Goal: Task Accomplishment & Management: Complete application form

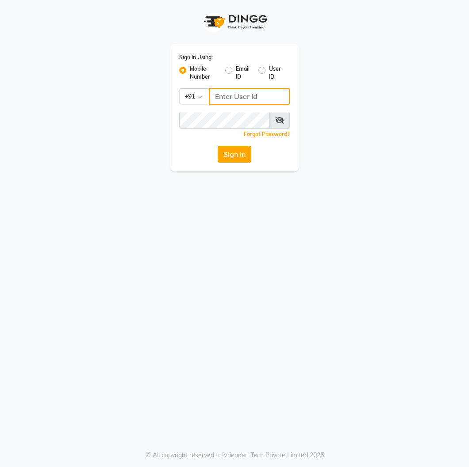
type input "8807542042"
click at [236, 157] on button "Sign In" at bounding box center [234, 154] width 34 height 17
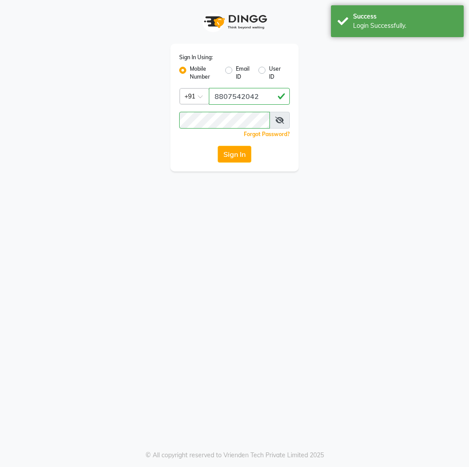
select select "service"
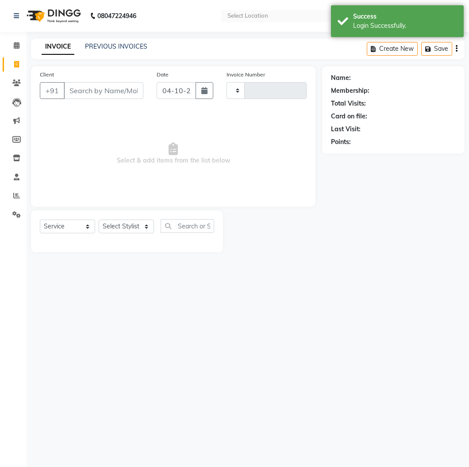
type input "1576"
select select "en"
select select "8614"
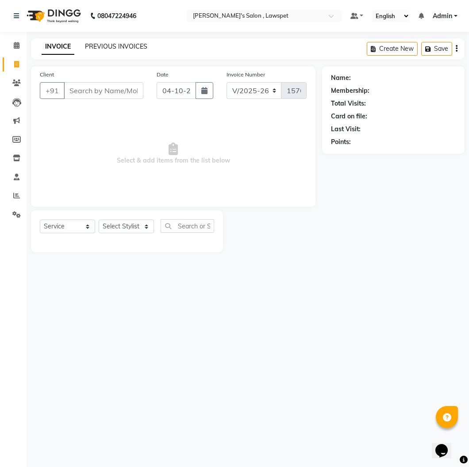
click at [103, 46] on link "PREVIOUS INVOICES" at bounding box center [116, 46] width 62 height 8
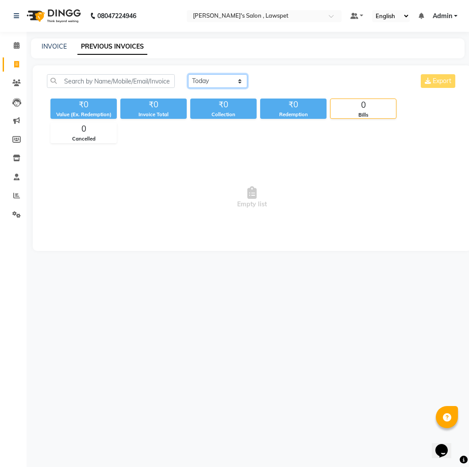
click at [206, 80] on select "[DATE] [DATE] Custom Range" at bounding box center [217, 81] width 59 height 14
select select "yesterday"
click at [188, 74] on select "[DATE] [DATE] Custom Range" at bounding box center [217, 81] width 59 height 14
click at [127, 78] on input "text" at bounding box center [111, 81] width 128 height 14
click at [57, 50] on link "INVOICE" at bounding box center [54, 46] width 25 height 8
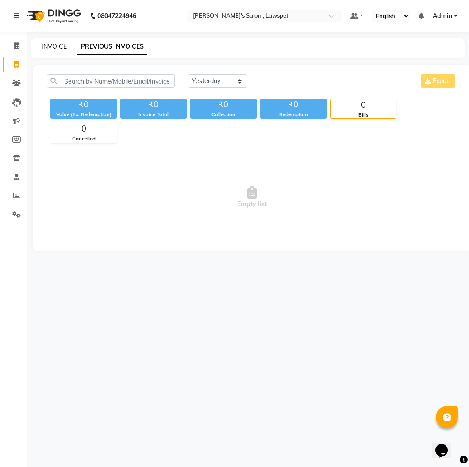
select select "service"
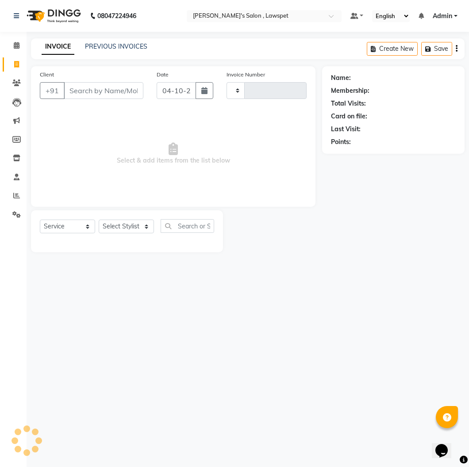
type input "1576"
select select "8614"
click at [168, 97] on input "04-10-2025" at bounding box center [175, 90] width 39 height 17
select select "10"
select select "2025"
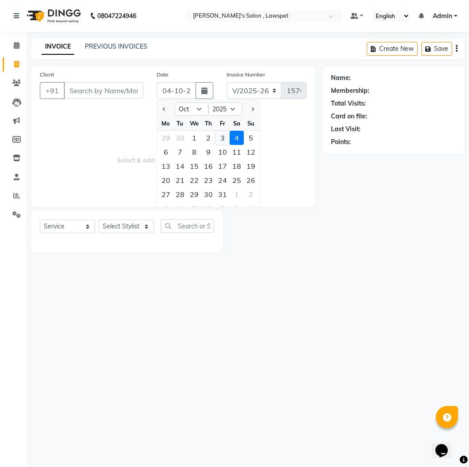
click at [221, 134] on div "3" at bounding box center [222, 138] width 14 height 14
type input "03-10-2025"
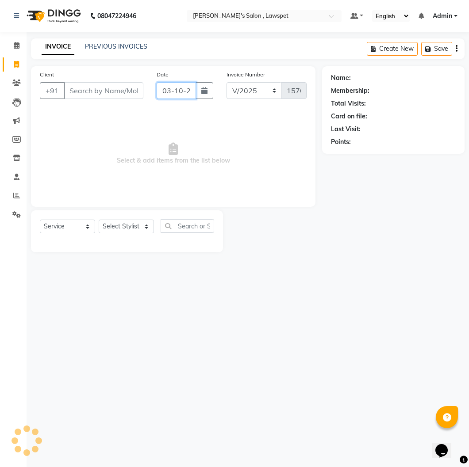
scroll to position [0, 11]
click at [175, 89] on input "03-10-2025" at bounding box center [175, 90] width 39 height 17
select select "10"
select select "2025"
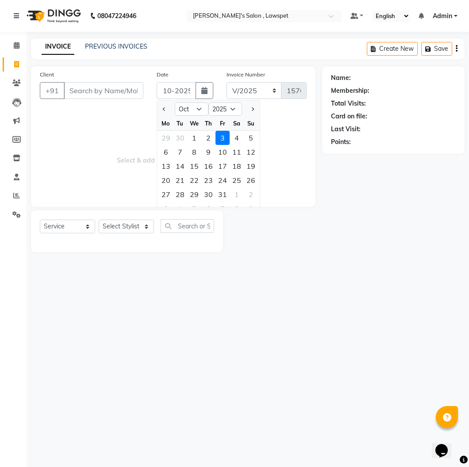
scroll to position [0, 0]
drag, startPoint x: 86, startPoint y: 147, endPoint x: 90, endPoint y: 127, distance: 20.3
click at [87, 142] on span "Select & add items from the list below" at bounding box center [173, 154] width 267 height 88
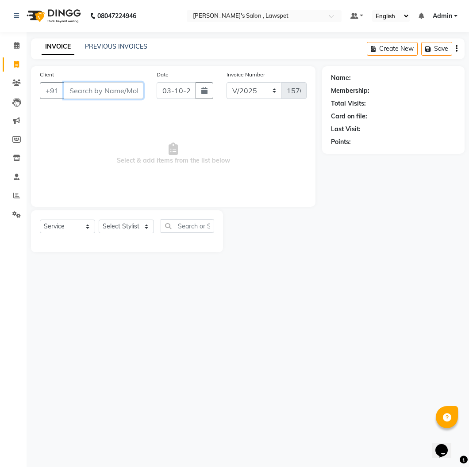
click at [99, 88] on input "Client" at bounding box center [104, 90] width 80 height 17
type input "8754510982"
drag, startPoint x: 122, startPoint y: 87, endPoint x: 112, endPoint y: 96, distance: 13.1
click at [112, 96] on button "Add Client" at bounding box center [121, 90] width 46 height 17
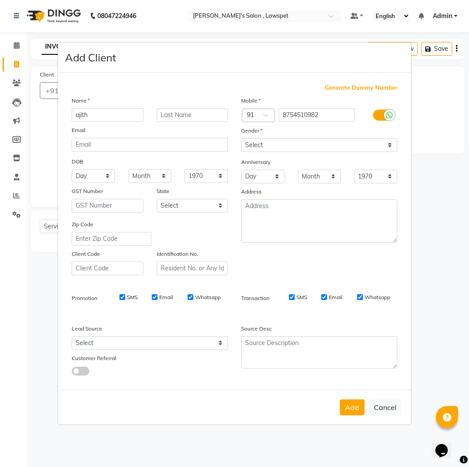
type input "ajith"
click at [280, 144] on select "Select [DEMOGRAPHIC_DATA] [DEMOGRAPHIC_DATA] Other Prefer Not To Say" at bounding box center [319, 145] width 156 height 14
select select "[DEMOGRAPHIC_DATA]"
click at [241, 138] on select "Select [DEMOGRAPHIC_DATA] [DEMOGRAPHIC_DATA] Other Prefer Not To Say" at bounding box center [319, 145] width 156 height 14
click at [348, 404] on button "Add" at bounding box center [352, 408] width 25 height 16
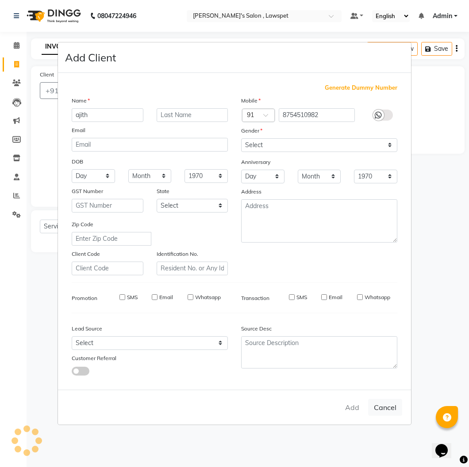
select select
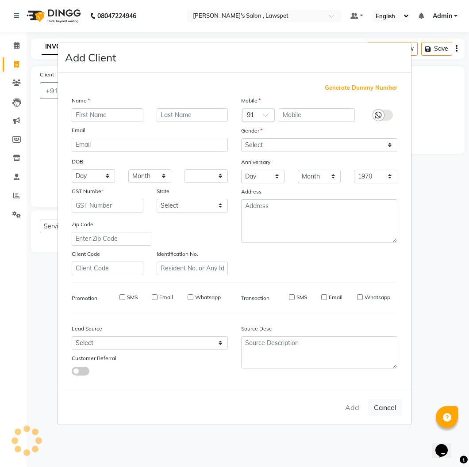
select select
checkbox input "false"
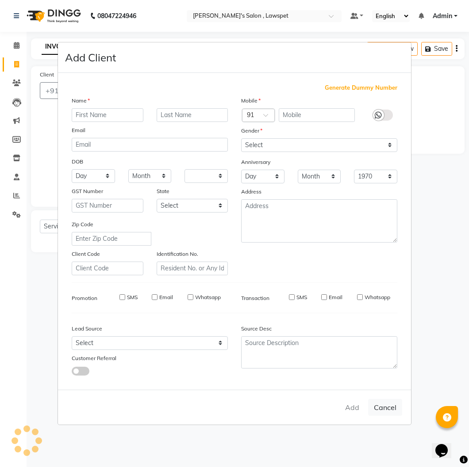
checkbox input "false"
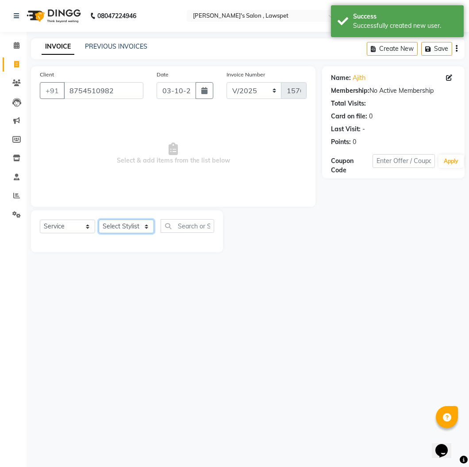
click at [134, 222] on select "Select Stylist Admin [PERSON_NAME] [PERSON_NAME]" at bounding box center [126, 227] width 55 height 14
select select "86418"
click at [99, 220] on select "Select Stylist Admin [PERSON_NAME] [PERSON_NAME]" at bounding box center [126, 227] width 55 height 14
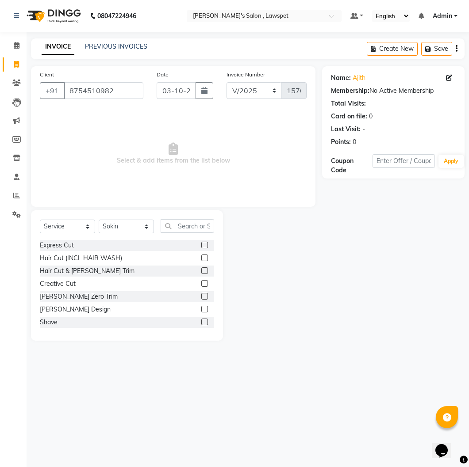
click at [201, 273] on label at bounding box center [204, 270] width 7 height 7
click at [201, 273] on input "checkbox" at bounding box center [204, 271] width 6 height 6
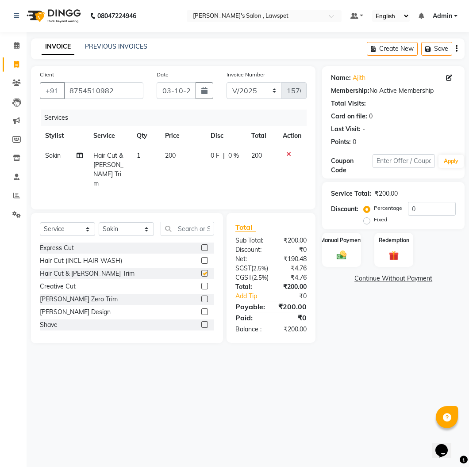
checkbox input "false"
click at [347, 259] on img at bounding box center [341, 254] width 16 height 11
click at [394, 277] on span "UPI" at bounding box center [393, 279] width 14 height 10
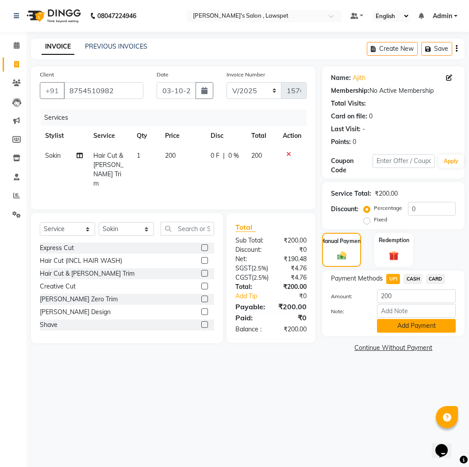
click at [393, 327] on button "Add Payment" at bounding box center [416, 326] width 79 height 14
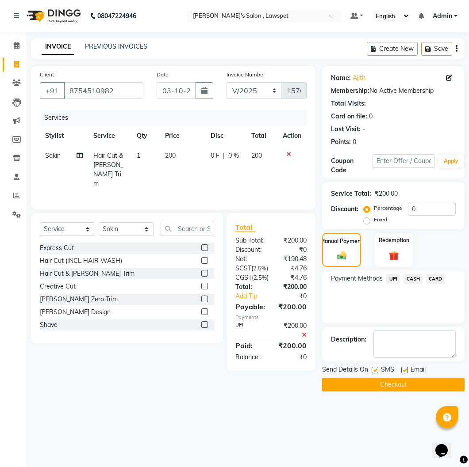
click at [381, 384] on button "Checkout" at bounding box center [393, 385] width 142 height 14
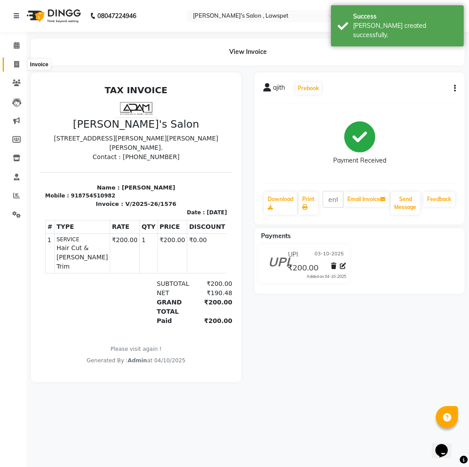
click at [20, 67] on span at bounding box center [16, 65] width 15 height 10
select select "service"
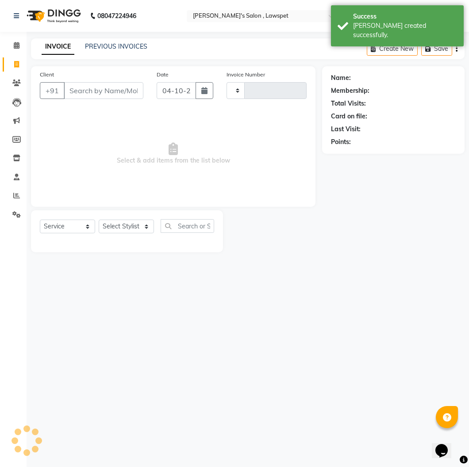
type input "1577"
select select "8614"
click at [91, 93] on input "Client" at bounding box center [104, 90] width 80 height 17
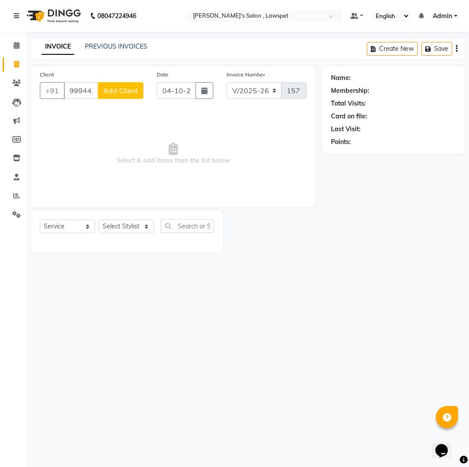
type input "9994422894"
click at [115, 95] on button "Add Client" at bounding box center [121, 90] width 46 height 17
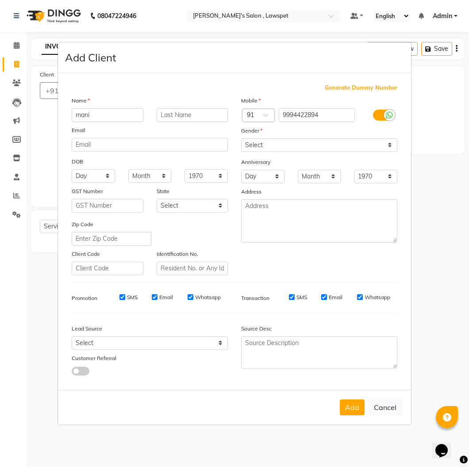
type input "mani"
click at [308, 148] on select "Select [DEMOGRAPHIC_DATA] [DEMOGRAPHIC_DATA] Other Prefer Not To Say" at bounding box center [319, 145] width 156 height 14
select select "[DEMOGRAPHIC_DATA]"
click at [241, 138] on select "Select [DEMOGRAPHIC_DATA] [DEMOGRAPHIC_DATA] Other Prefer Not To Say" at bounding box center [319, 145] width 156 height 14
click at [355, 409] on button "Add" at bounding box center [352, 408] width 25 height 16
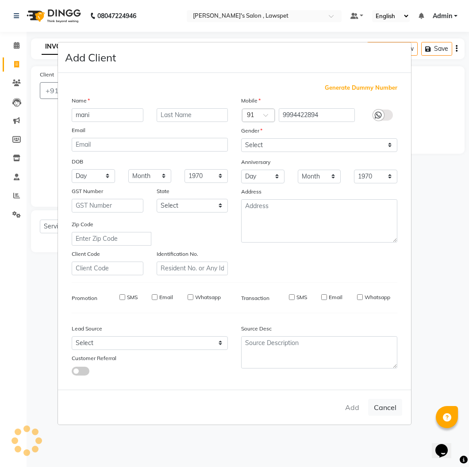
select select
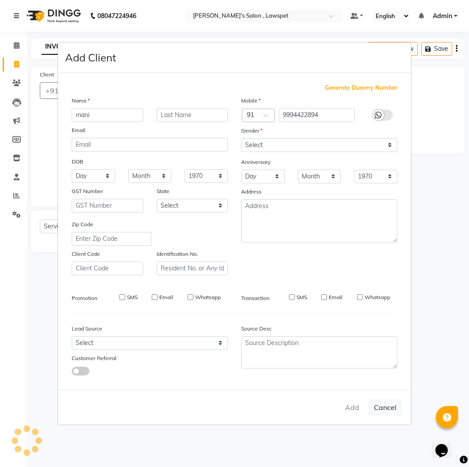
select select
checkbox input "false"
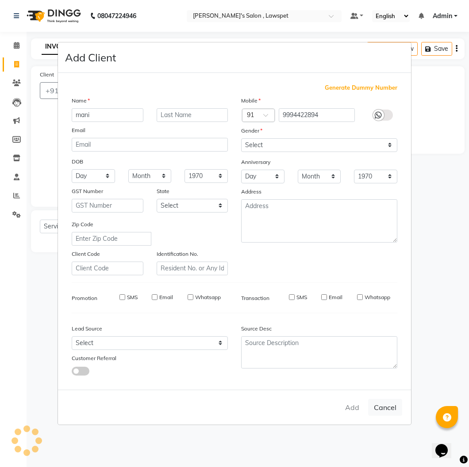
checkbox input "false"
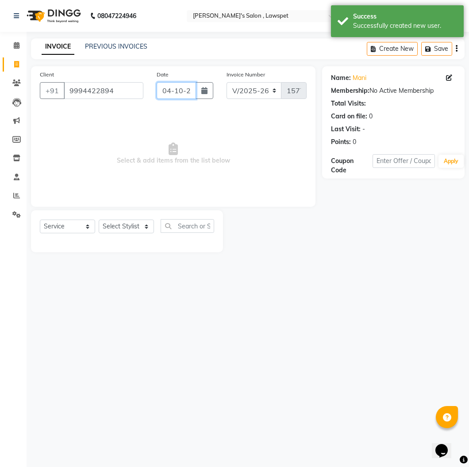
click at [169, 89] on input "04-10-2025" at bounding box center [175, 90] width 39 height 17
select select "10"
select select "2025"
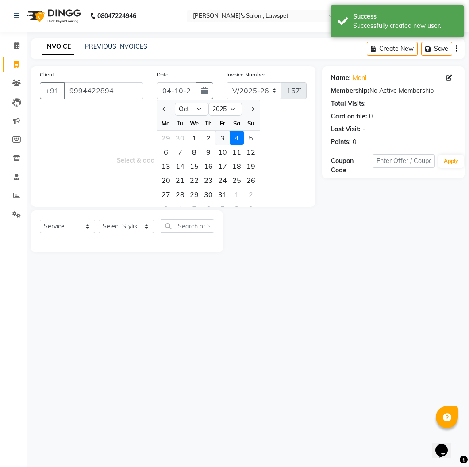
click at [221, 134] on div "3" at bounding box center [222, 138] width 14 height 14
type input "03-10-2025"
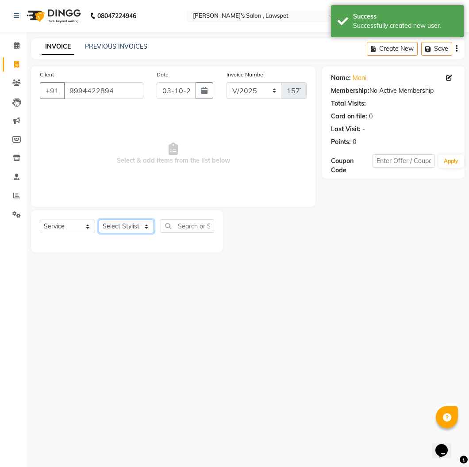
click at [111, 223] on select "Select Stylist Admin [PERSON_NAME] [PERSON_NAME]" at bounding box center [126, 227] width 55 height 14
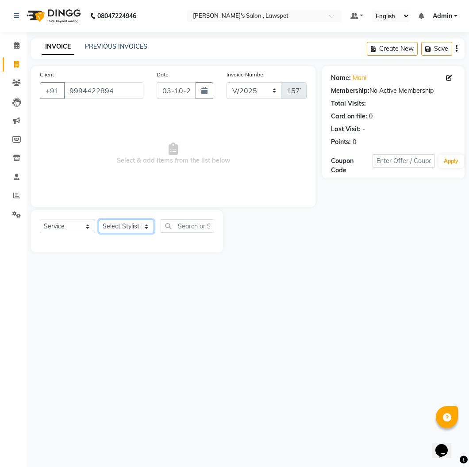
select select "86417"
click at [99, 220] on select "Select Stylist Admin [PERSON_NAME] [PERSON_NAME]" at bounding box center [126, 227] width 55 height 14
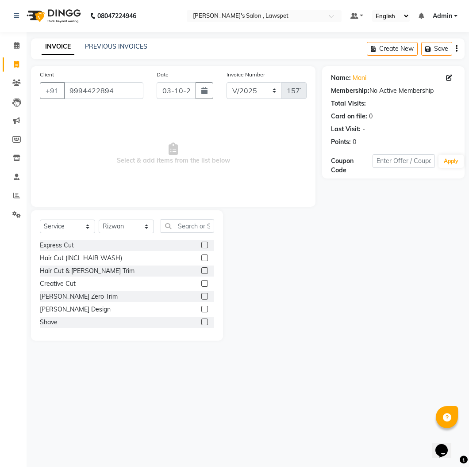
click at [201, 324] on label at bounding box center [204, 322] width 7 height 7
click at [201, 324] on input "checkbox" at bounding box center [204, 323] width 6 height 6
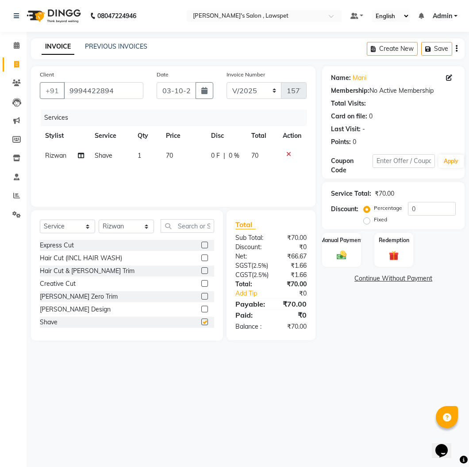
checkbox input "false"
click at [340, 253] on img at bounding box center [341, 254] width 16 height 11
click at [394, 277] on span "UPI" at bounding box center [393, 279] width 14 height 10
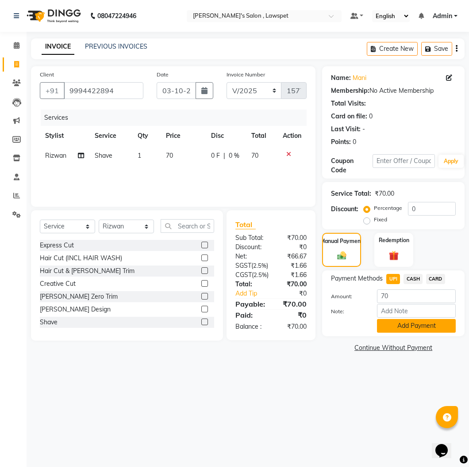
click at [399, 326] on button "Add Payment" at bounding box center [416, 326] width 79 height 14
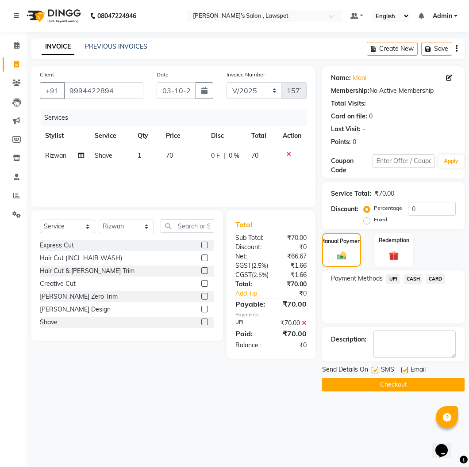
click at [364, 383] on button "Checkout" at bounding box center [393, 385] width 142 height 14
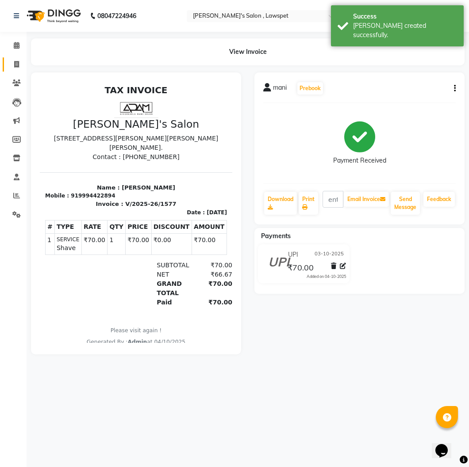
click at [15, 58] on link "Invoice" at bounding box center [13, 64] width 21 height 15
select select "service"
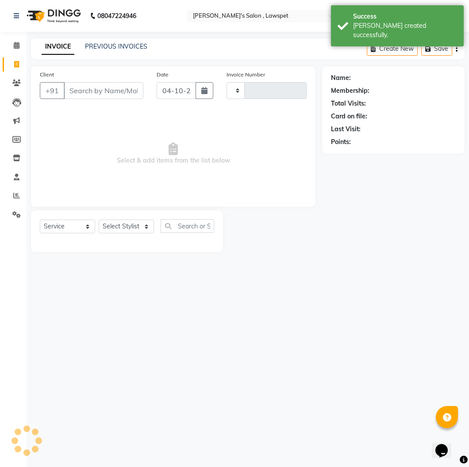
type input "1578"
select select "8614"
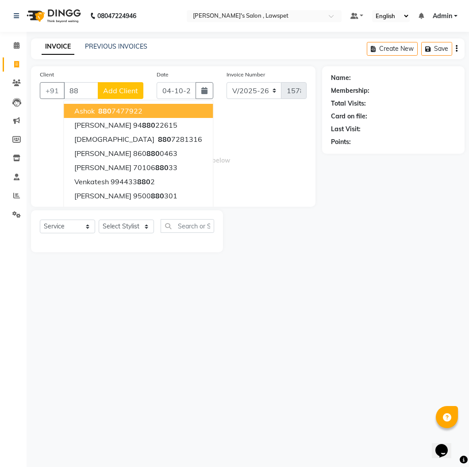
type input "8"
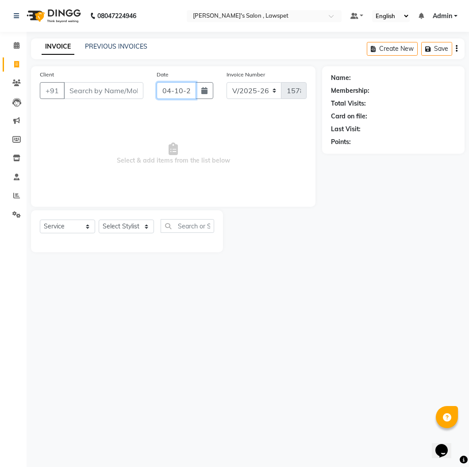
click at [185, 96] on input "04-10-2025" at bounding box center [175, 90] width 39 height 17
select select "10"
select select "2025"
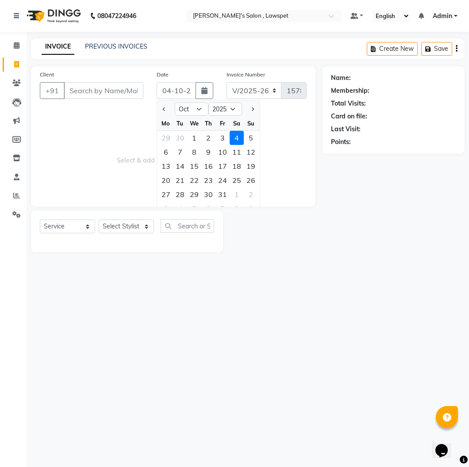
drag, startPoint x: 223, startPoint y: 141, endPoint x: 167, endPoint y: 126, distance: 58.1
click at [214, 137] on div "29 30 1 2 3 4 5" at bounding box center [208, 138] width 103 height 14
click at [223, 136] on div "3" at bounding box center [222, 138] width 14 height 14
type input "03-10-2025"
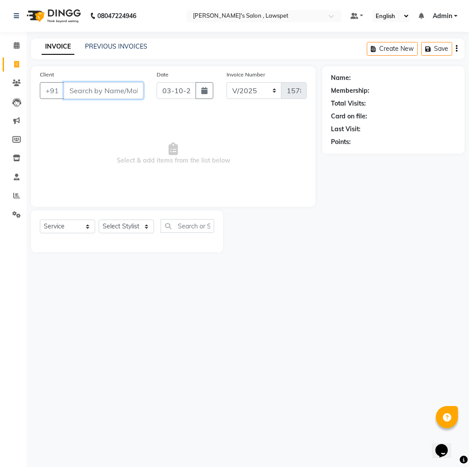
click at [114, 92] on input "Client" at bounding box center [104, 90] width 80 height 17
paste input "8807281316"
type input "8807281316"
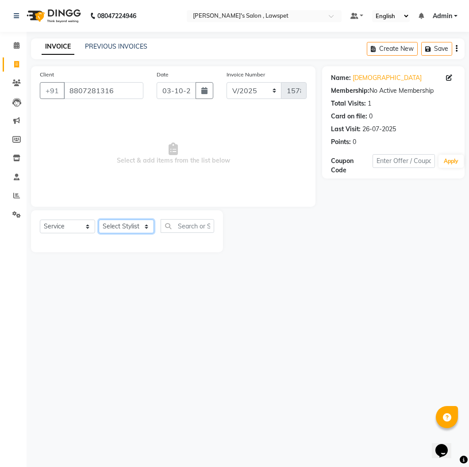
click at [107, 229] on select "Select Stylist Admin [PERSON_NAME] [PERSON_NAME]" at bounding box center [126, 227] width 55 height 14
select select "86418"
click at [99, 220] on select "Select Stylist Admin [PERSON_NAME] [PERSON_NAME]" at bounding box center [126, 227] width 55 height 14
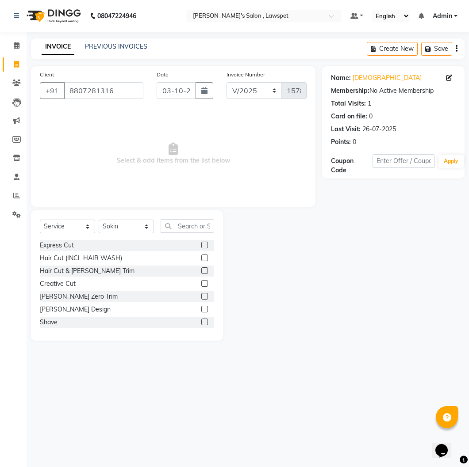
click at [201, 320] on label at bounding box center [204, 322] width 7 height 7
click at [201, 320] on input "checkbox" at bounding box center [204, 323] width 6 height 6
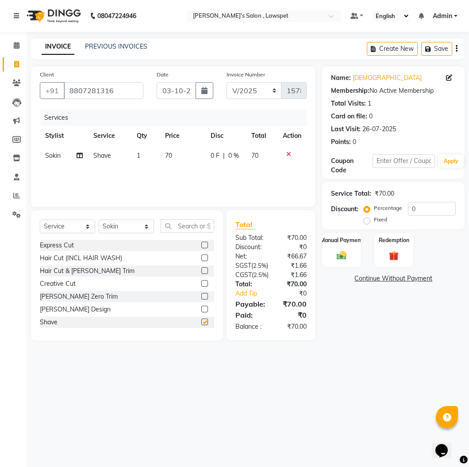
checkbox input "false"
click at [287, 153] on icon at bounding box center [288, 154] width 5 height 6
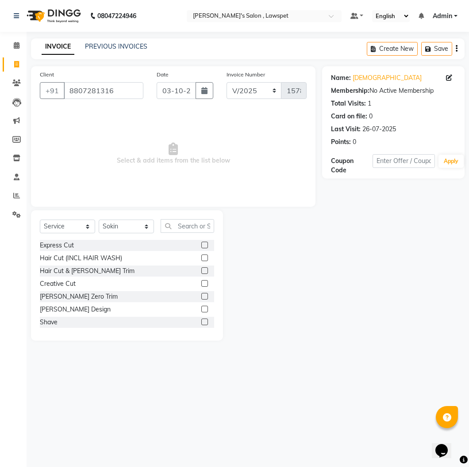
click at [201, 245] on label at bounding box center [204, 245] width 7 height 7
click at [201, 245] on input "checkbox" at bounding box center [204, 246] width 6 height 6
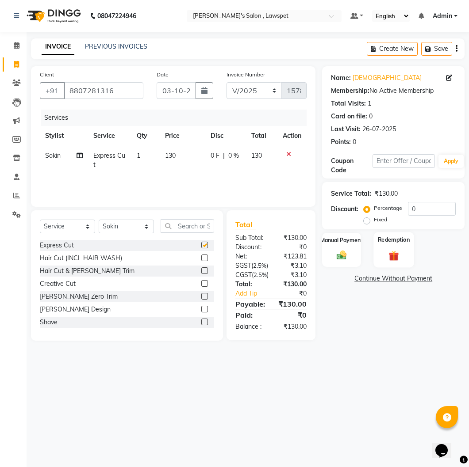
checkbox input "false"
click at [352, 249] on div "Manual Payment" at bounding box center [341, 250] width 40 height 36
click at [396, 276] on span "UPI" at bounding box center [393, 279] width 14 height 10
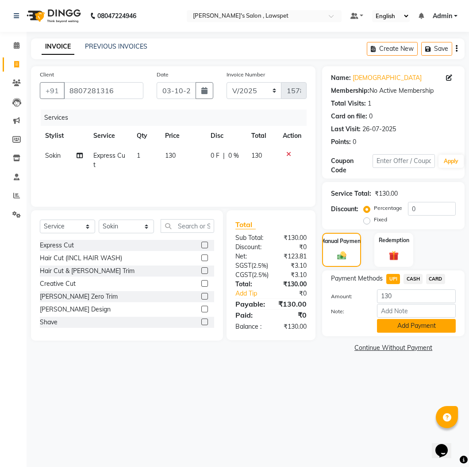
click at [409, 325] on button "Add Payment" at bounding box center [416, 326] width 79 height 14
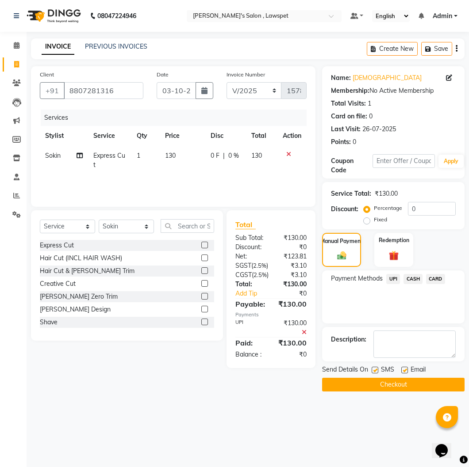
click at [409, 385] on button "Checkout" at bounding box center [393, 385] width 142 height 14
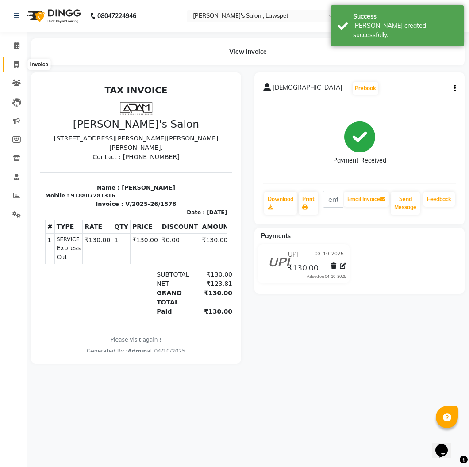
click at [14, 63] on icon at bounding box center [16, 64] width 5 height 7
select select "service"
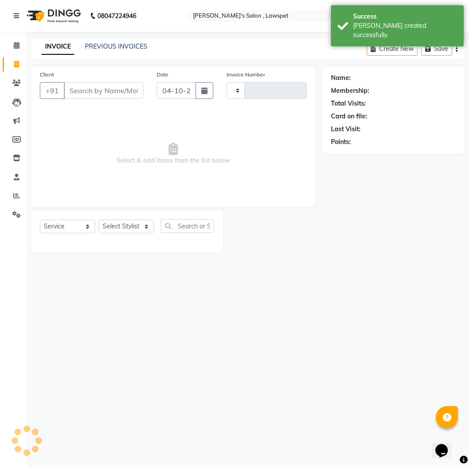
type input "1579"
select select "8614"
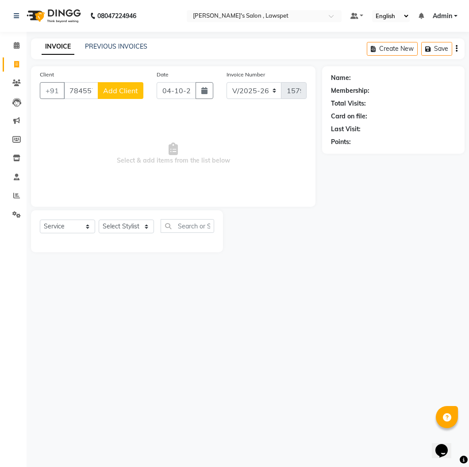
type input "7845576637"
click at [123, 88] on span "Add Client" at bounding box center [120, 90] width 35 height 9
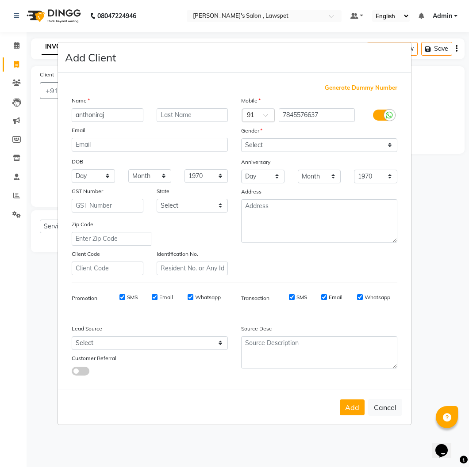
type input "anthoniraj"
click at [267, 140] on select "Select [DEMOGRAPHIC_DATA] [DEMOGRAPHIC_DATA] Other Prefer Not To Say" at bounding box center [319, 145] width 156 height 14
select select "[DEMOGRAPHIC_DATA]"
click at [241, 138] on select "Select [DEMOGRAPHIC_DATA] [DEMOGRAPHIC_DATA] Other Prefer Not To Say" at bounding box center [319, 145] width 156 height 14
click at [104, 116] on input "anthoniraj" at bounding box center [108, 115] width 72 height 14
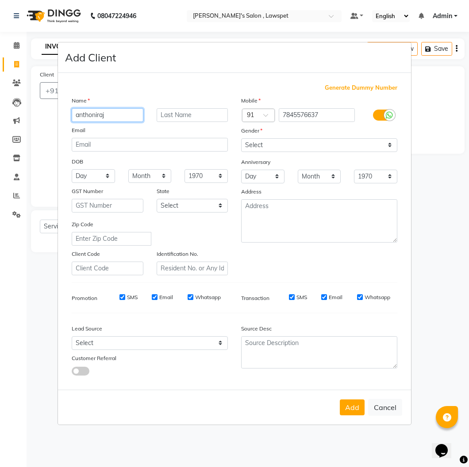
click at [104, 116] on input "anthoniraj" at bounding box center [108, 115] width 72 height 14
click at [351, 412] on button "Add" at bounding box center [352, 408] width 25 height 16
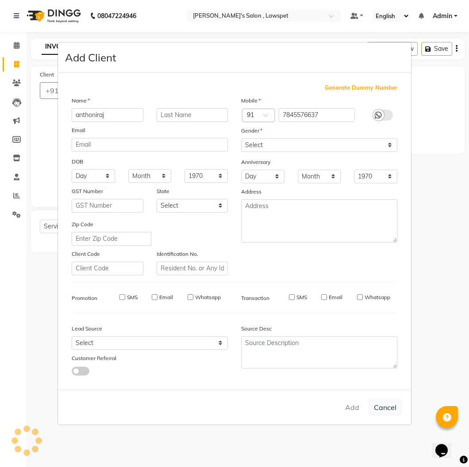
select select
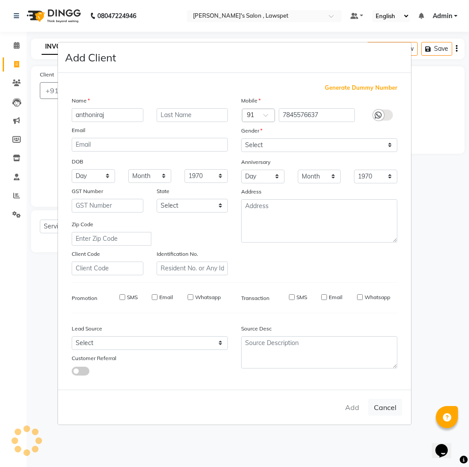
select select
checkbox input "false"
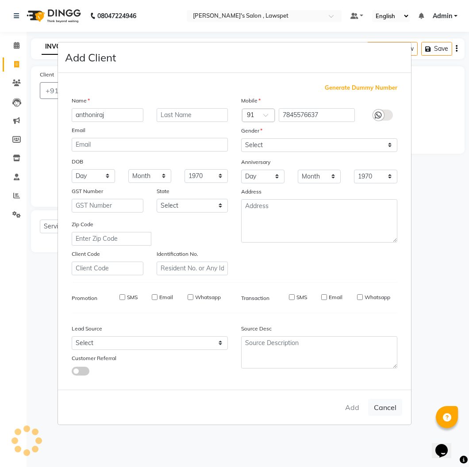
checkbox input "false"
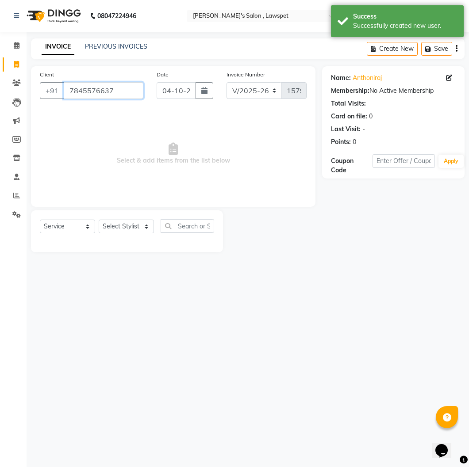
click at [88, 93] on input "7845576637" at bounding box center [104, 90] width 80 height 17
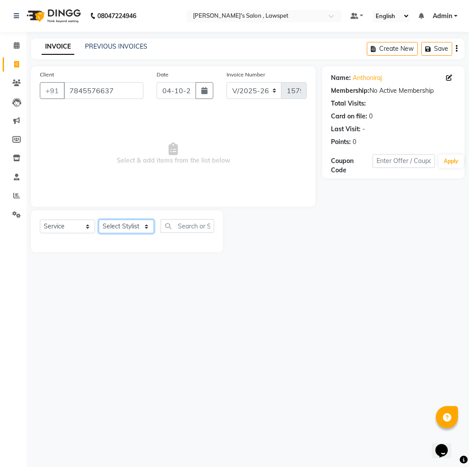
click at [130, 231] on select "Select Stylist Admin [PERSON_NAME] [PERSON_NAME]" at bounding box center [126, 227] width 55 height 14
select select "86417"
click at [99, 220] on select "Select Stylist Admin [PERSON_NAME] [PERSON_NAME]" at bounding box center [126, 227] width 55 height 14
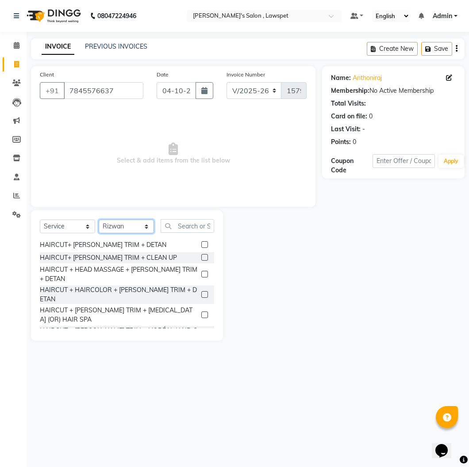
scroll to position [560, 0]
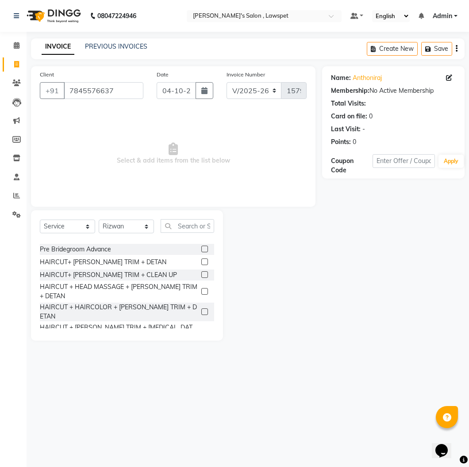
click at [201, 260] on label at bounding box center [204, 262] width 7 height 7
click at [201, 260] on input "checkbox" at bounding box center [204, 262] width 6 height 6
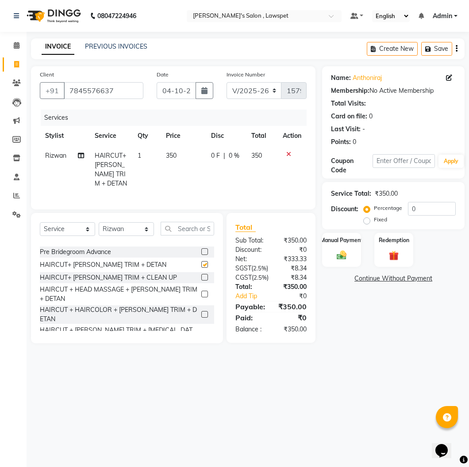
checkbox input "false"
click at [259, 153] on span "350" at bounding box center [256, 156] width 11 height 8
select select "86417"
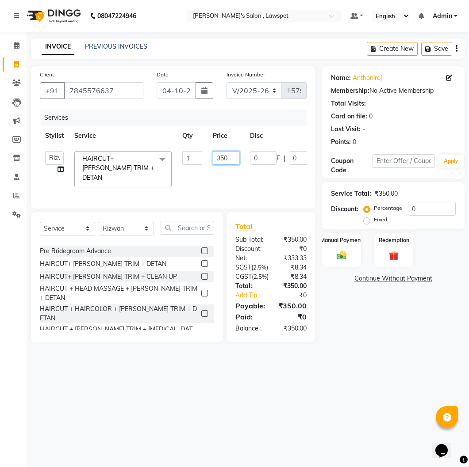
click at [223, 156] on input "350" at bounding box center [226, 158] width 27 height 14
type input "300"
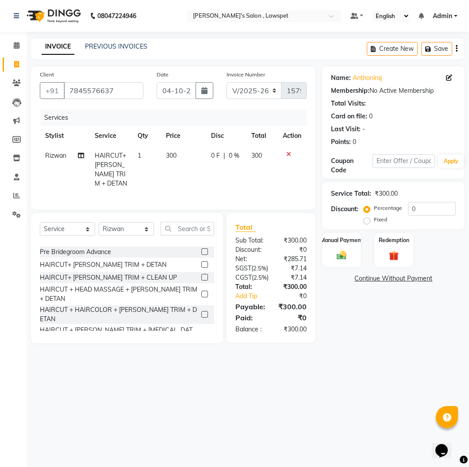
click at [365, 248] on div "Manual Payment Redemption" at bounding box center [393, 250] width 156 height 34
click at [352, 252] on div "Manual Payment" at bounding box center [341, 250] width 40 height 36
click at [391, 279] on span "UPI" at bounding box center [393, 279] width 14 height 10
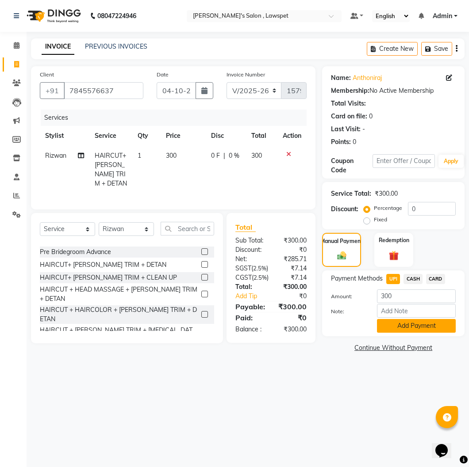
click at [402, 322] on button "Add Payment" at bounding box center [416, 326] width 79 height 14
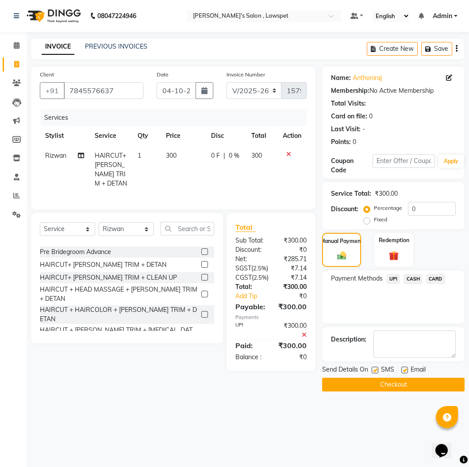
click at [381, 385] on button "Checkout" at bounding box center [393, 385] width 142 height 14
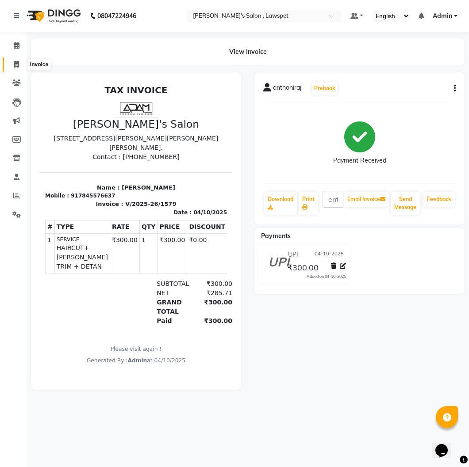
click at [11, 65] on span at bounding box center [16, 65] width 15 height 10
select select "8614"
select select "service"
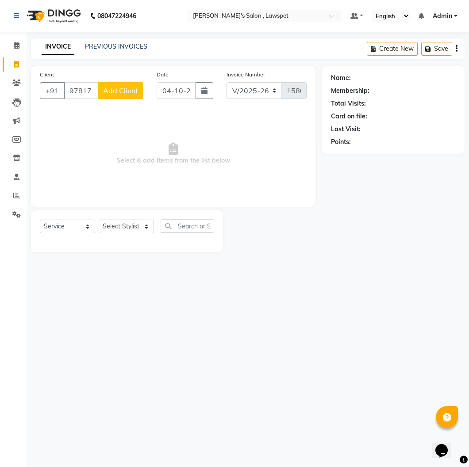
type input "9781725257"
click at [107, 90] on span "Add Client" at bounding box center [120, 90] width 35 height 9
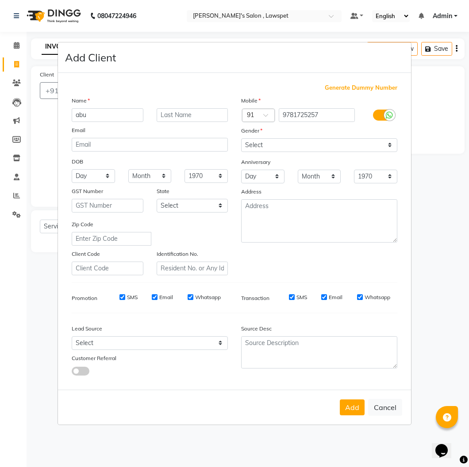
type input "abu"
click at [279, 147] on select "Select [DEMOGRAPHIC_DATA] [DEMOGRAPHIC_DATA] Other Prefer Not To Say" at bounding box center [319, 145] width 156 height 14
select select "[DEMOGRAPHIC_DATA]"
click at [241, 138] on select "Select [DEMOGRAPHIC_DATA] [DEMOGRAPHIC_DATA] Other Prefer Not To Say" at bounding box center [319, 145] width 156 height 14
click at [351, 403] on button "Add" at bounding box center [352, 408] width 25 height 16
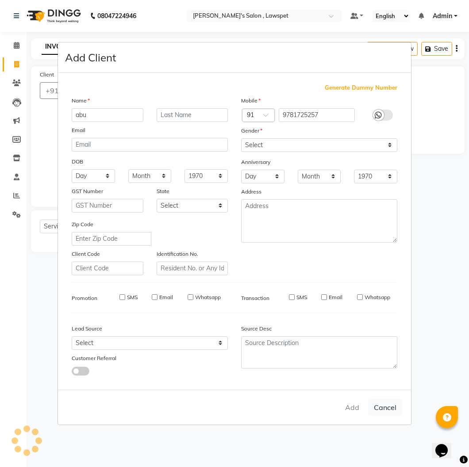
select select
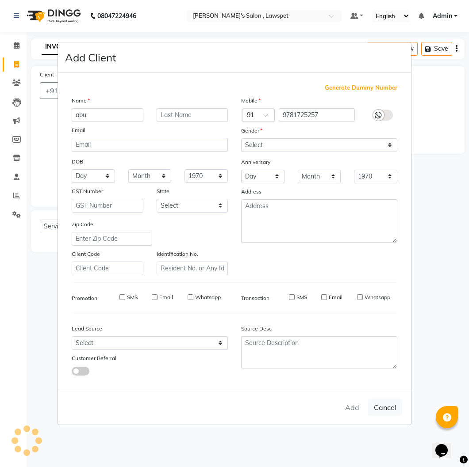
select select
checkbox input "false"
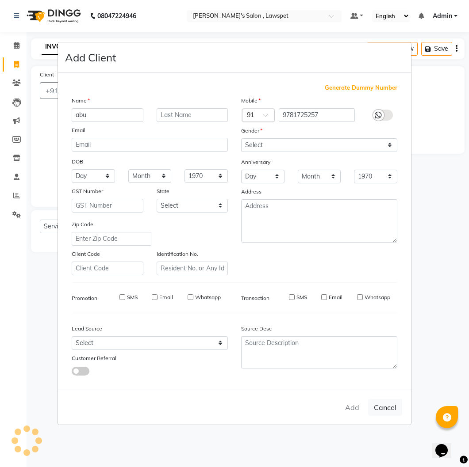
checkbox input "false"
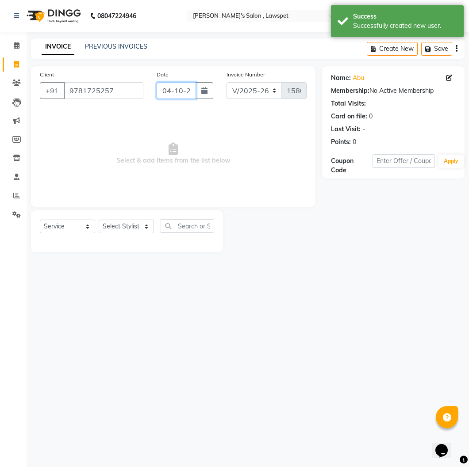
click at [190, 91] on input "04-10-2025" at bounding box center [175, 90] width 39 height 17
select select "10"
select select "2025"
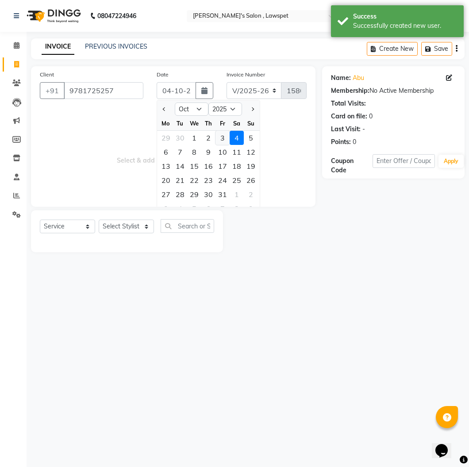
click at [224, 134] on div "3" at bounding box center [222, 138] width 14 height 14
type input "03-10-2025"
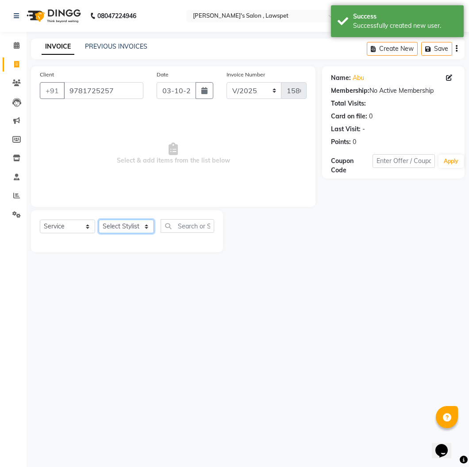
click at [135, 223] on select "Select Stylist Admin [PERSON_NAME] [PERSON_NAME]" at bounding box center [126, 227] width 55 height 14
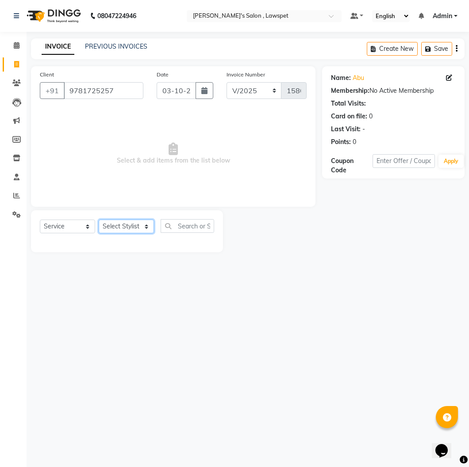
select select "86418"
click at [99, 220] on select "Select Stylist Admin [PERSON_NAME] [PERSON_NAME]" at bounding box center [126, 227] width 55 height 14
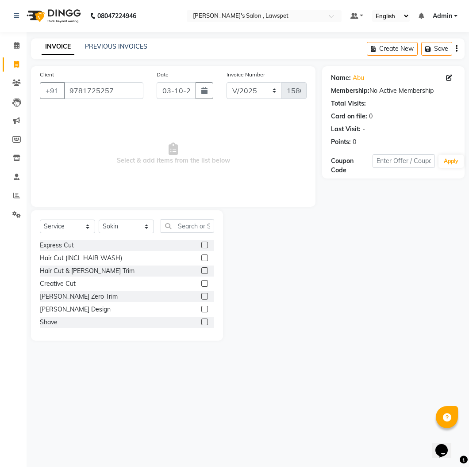
click at [201, 245] on label at bounding box center [204, 245] width 7 height 7
click at [201, 245] on input "checkbox" at bounding box center [204, 246] width 6 height 6
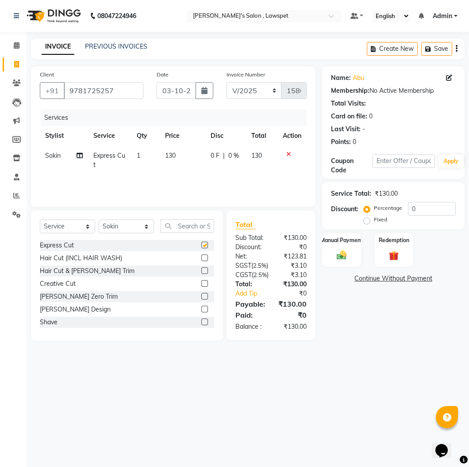
checkbox input "false"
click at [343, 261] on img at bounding box center [341, 254] width 16 height 11
click at [395, 277] on span "UPI" at bounding box center [393, 279] width 14 height 10
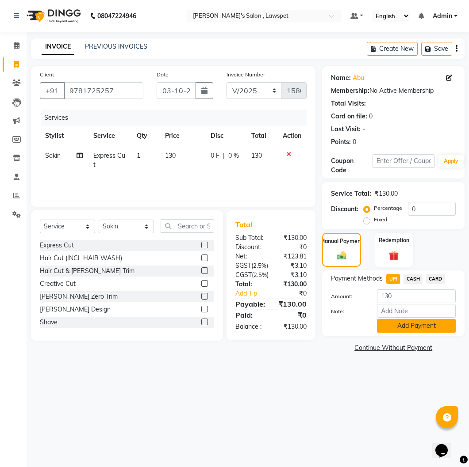
click at [403, 321] on button "Add Payment" at bounding box center [416, 326] width 79 height 14
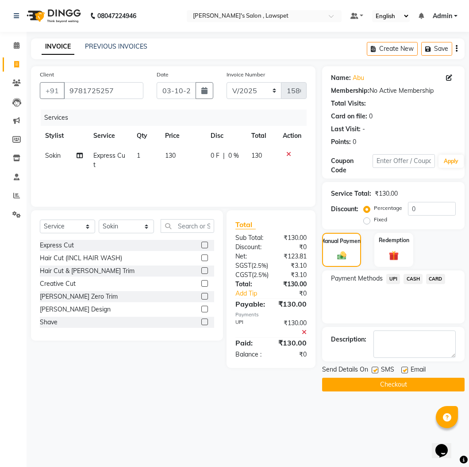
click at [403, 384] on button "Checkout" at bounding box center [393, 385] width 142 height 14
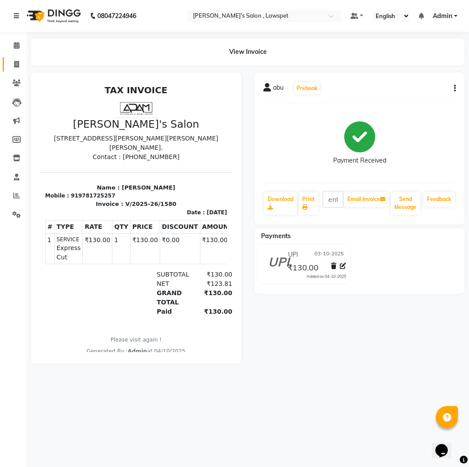
click at [19, 70] on link "Invoice" at bounding box center [13, 64] width 21 height 15
select select "service"
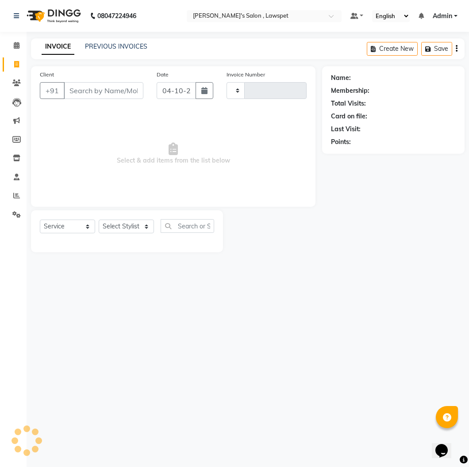
type input "1581"
select select "8614"
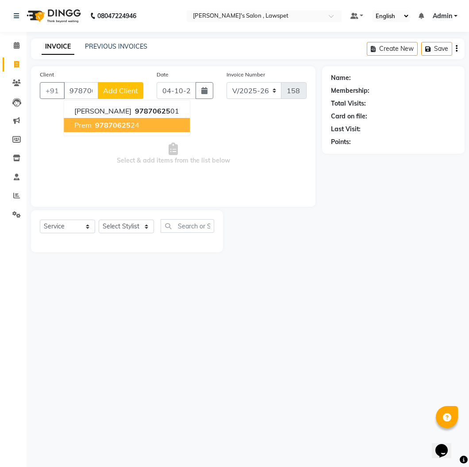
click at [99, 130] on button "prem 97870625 24" at bounding box center [127, 125] width 126 height 14
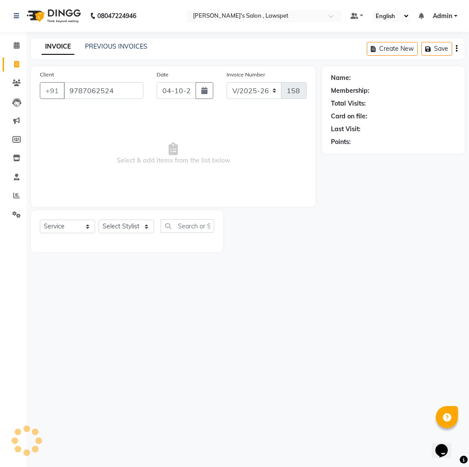
type input "9787062524"
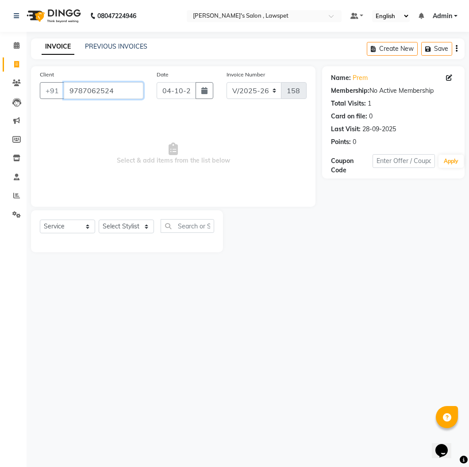
click at [97, 89] on input "9787062524" at bounding box center [104, 90] width 80 height 17
click at [139, 227] on select "Select Stylist Admin [PERSON_NAME] [PERSON_NAME]" at bounding box center [126, 227] width 55 height 14
click at [164, 161] on span "Select & add items from the list below" at bounding box center [173, 154] width 267 height 88
click at [175, 91] on input "04-10-2025" at bounding box center [175, 90] width 39 height 17
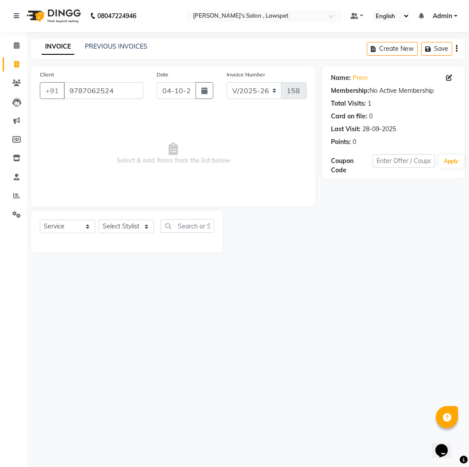
select select "10"
select select "2025"
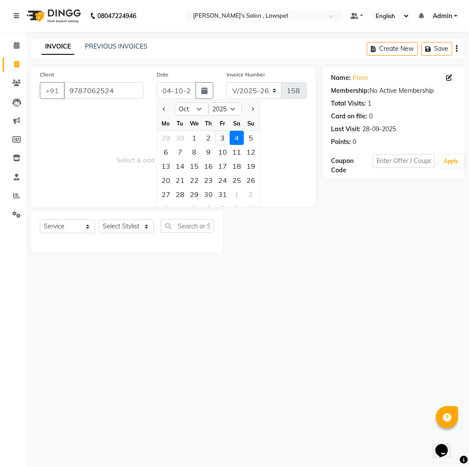
click at [224, 137] on div "3" at bounding box center [222, 138] width 14 height 14
type input "03-10-2025"
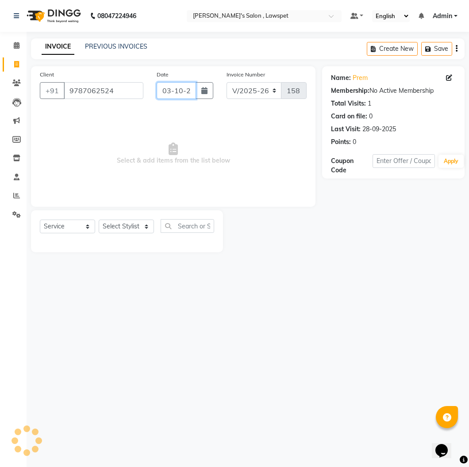
scroll to position [0, 11]
click at [126, 232] on select "Select Stylist Admin [PERSON_NAME] [PERSON_NAME]" at bounding box center [126, 227] width 55 height 14
select select "86417"
click at [99, 220] on select "Select Stylist Admin [PERSON_NAME] [PERSON_NAME]" at bounding box center [126, 227] width 55 height 14
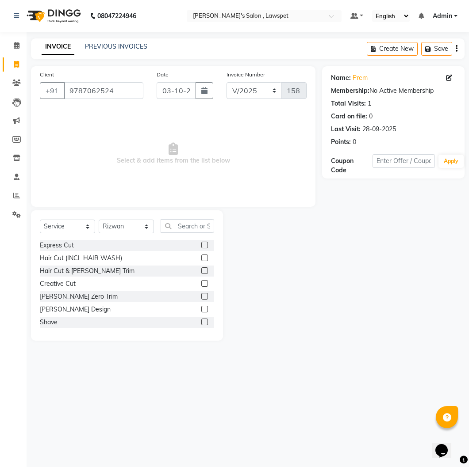
click at [201, 245] on label at bounding box center [204, 245] width 7 height 7
click at [201, 245] on input "checkbox" at bounding box center [204, 246] width 6 height 6
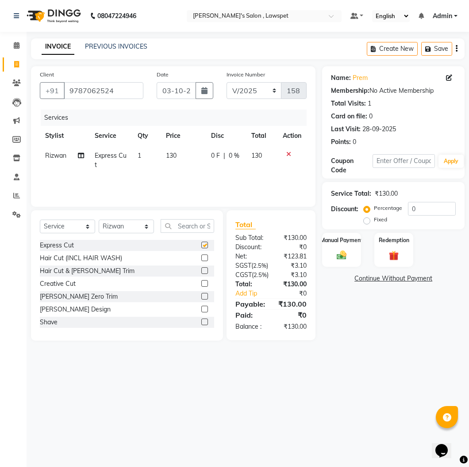
click at [201, 245] on label at bounding box center [204, 245] width 7 height 7
click at [201, 245] on input "checkbox" at bounding box center [204, 246] width 6 height 6
click at [201, 245] on label at bounding box center [204, 245] width 7 height 7
click at [201, 245] on input "checkbox" at bounding box center [204, 246] width 6 height 6
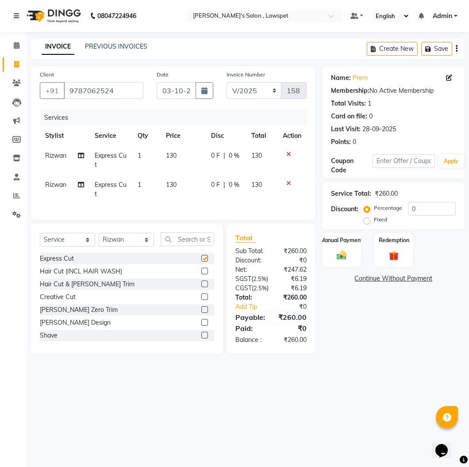
checkbox input "false"
click at [342, 304] on div "Name: Prem Membership: No Active Membership Total Visits: 1 Card on file: 0 Las…" at bounding box center [396, 210] width 149 height 288
click at [344, 252] on img at bounding box center [341, 254] width 16 height 11
click at [391, 276] on span "UPI" at bounding box center [393, 279] width 14 height 10
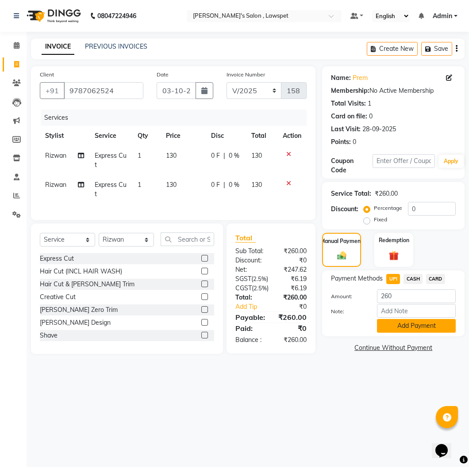
click at [399, 328] on button "Add Payment" at bounding box center [416, 326] width 79 height 14
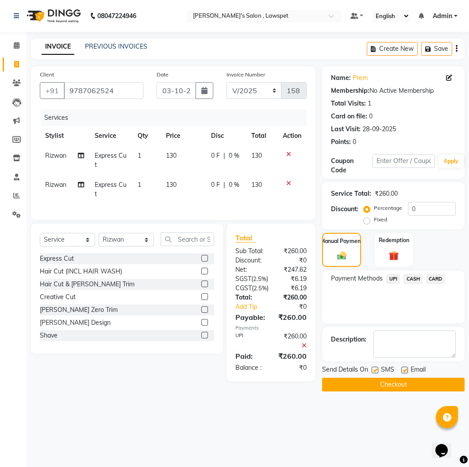
click at [386, 385] on button "Checkout" at bounding box center [393, 385] width 142 height 14
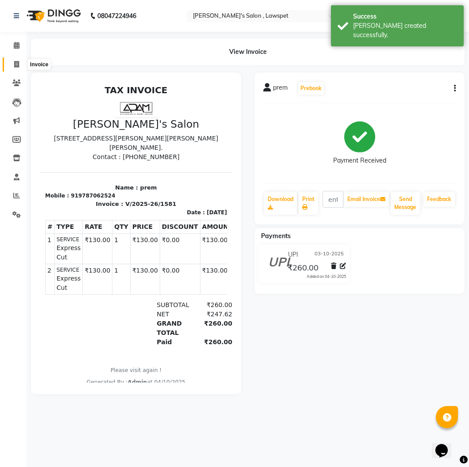
click at [12, 68] on span at bounding box center [16, 65] width 15 height 10
select select "8614"
select select "service"
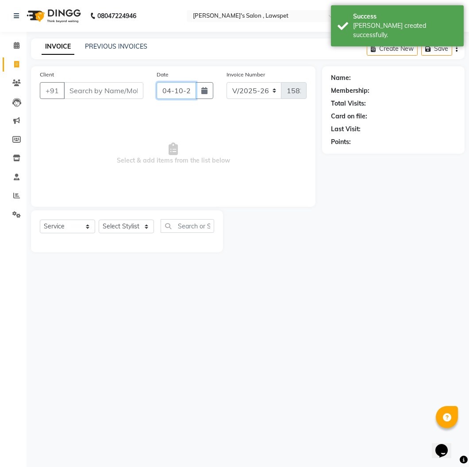
click at [171, 94] on input "04-10-2025" at bounding box center [175, 90] width 39 height 17
select select "10"
select select "2025"
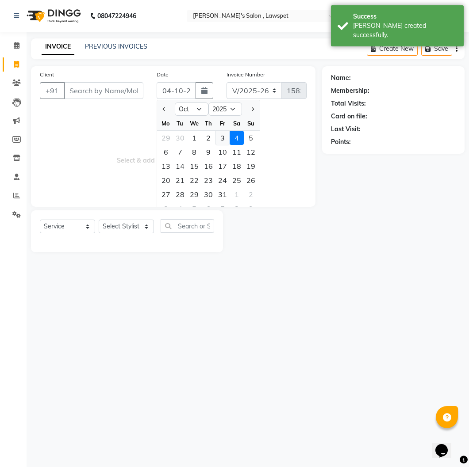
click at [219, 136] on div "3" at bounding box center [222, 138] width 14 height 14
type input "03-10-2025"
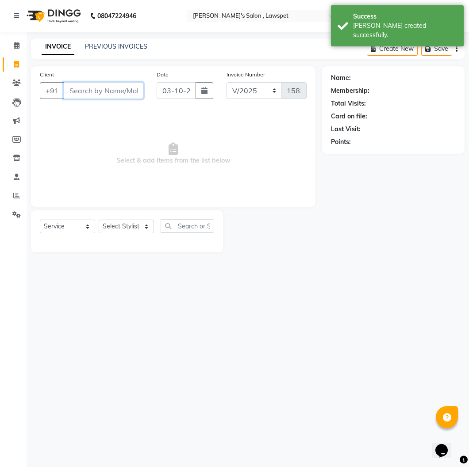
click at [94, 90] on input "Client" at bounding box center [104, 90] width 80 height 17
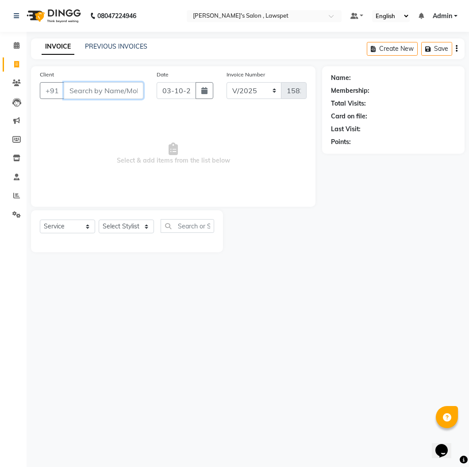
paste input "9787062524"
type input "9787062524"
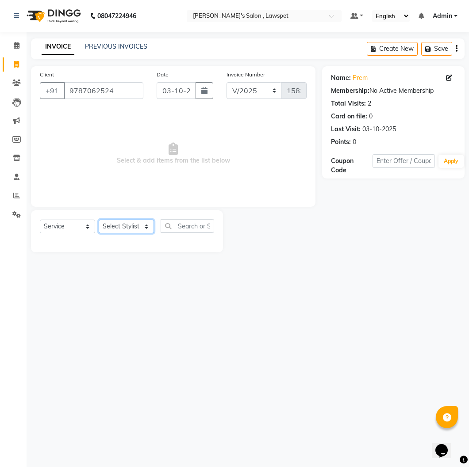
click at [115, 227] on select "Select Stylist Admin [PERSON_NAME] [PERSON_NAME]" at bounding box center [126, 227] width 55 height 14
select select "86418"
click at [99, 220] on select "Select Stylist Admin [PERSON_NAME] [PERSON_NAME]" at bounding box center [126, 227] width 55 height 14
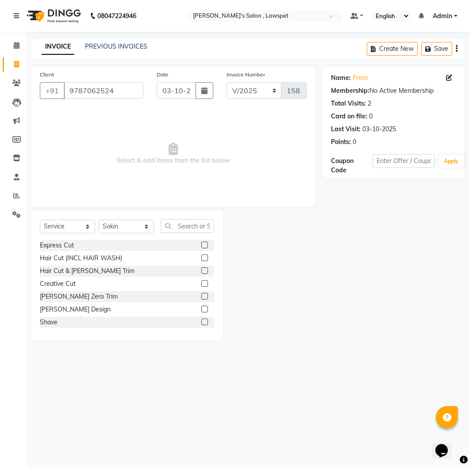
click at [118, 247] on div "Express Cut" at bounding box center [127, 245] width 174 height 11
click at [201, 248] on label at bounding box center [204, 245] width 7 height 7
click at [201, 248] on input "checkbox" at bounding box center [204, 246] width 6 height 6
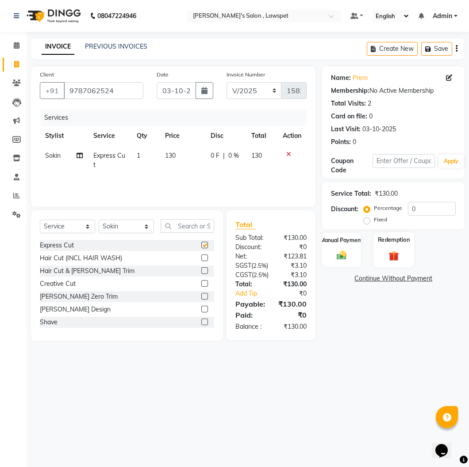
checkbox input "false"
click at [341, 244] on div "Manual Payment" at bounding box center [341, 250] width 40 height 36
click at [391, 280] on span "UPI" at bounding box center [393, 279] width 14 height 10
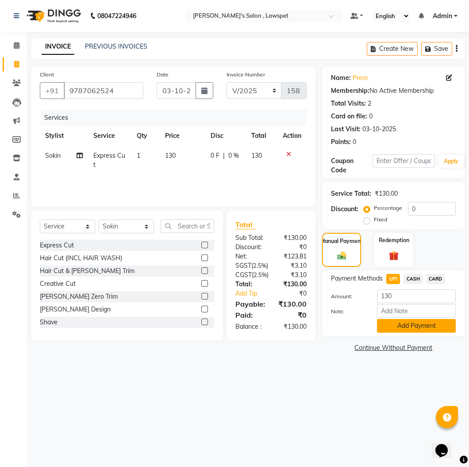
click at [396, 326] on button "Add Payment" at bounding box center [416, 326] width 79 height 14
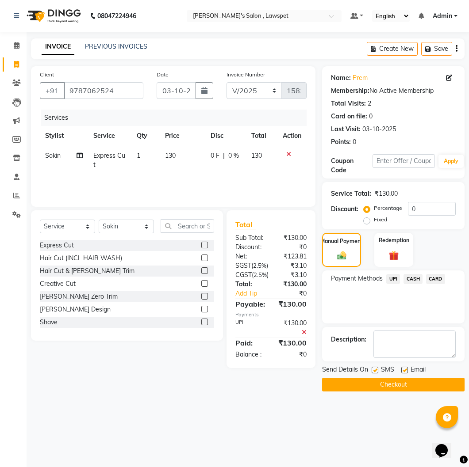
click at [343, 381] on button "Checkout" at bounding box center [393, 385] width 142 height 14
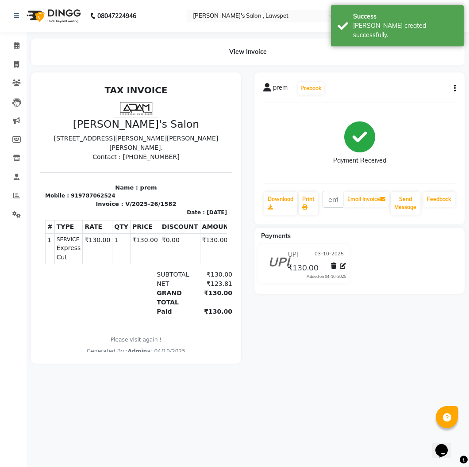
click at [18, 55] on li "Invoice" at bounding box center [13, 64] width 27 height 19
click at [18, 63] on icon at bounding box center [16, 64] width 5 height 7
select select "8614"
select select "service"
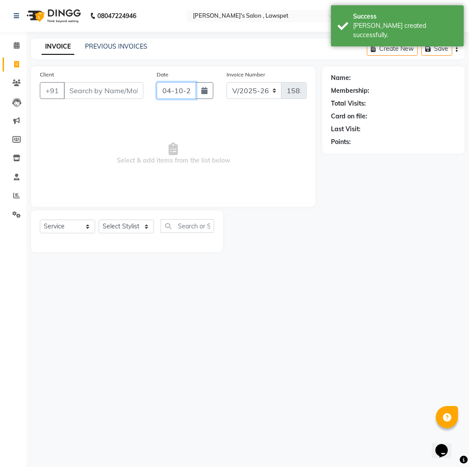
click at [173, 94] on input "04-10-2025" at bounding box center [175, 90] width 39 height 17
select select "10"
select select "2025"
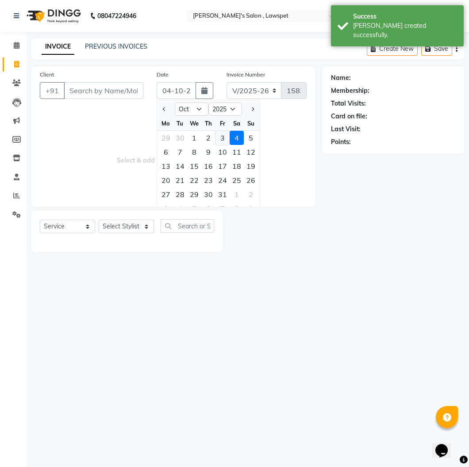
click at [220, 133] on div "3" at bounding box center [222, 138] width 14 height 14
type input "03-10-2025"
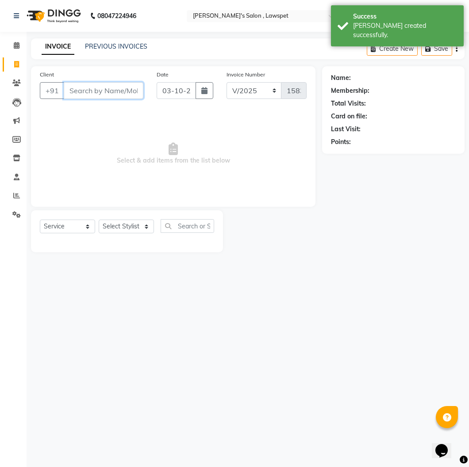
click at [107, 99] on input "Client" at bounding box center [104, 90] width 80 height 17
drag, startPoint x: 107, startPoint y: 98, endPoint x: 67, endPoint y: 108, distance: 41.1
click at [67, 108] on div "Client +91 Date [DATE] Invoice Number V/2025 V/[PHONE_NUMBER] Select & add item…" at bounding box center [173, 136] width 284 height 141
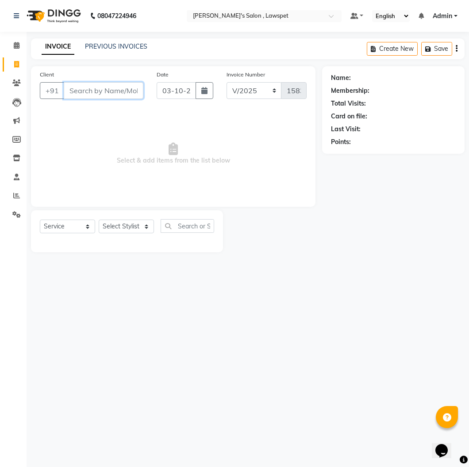
click at [112, 90] on input "Client" at bounding box center [104, 90] width 80 height 17
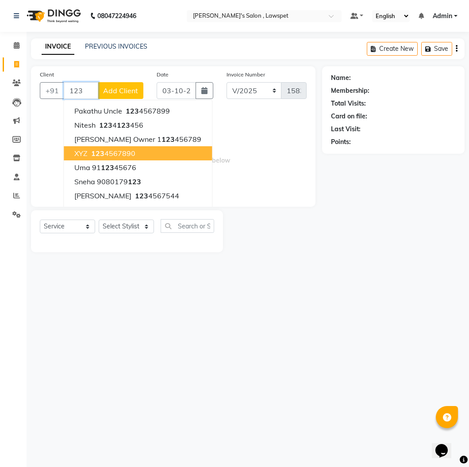
click at [82, 152] on span "XYZ" at bounding box center [80, 153] width 13 height 9
type input "1234567890"
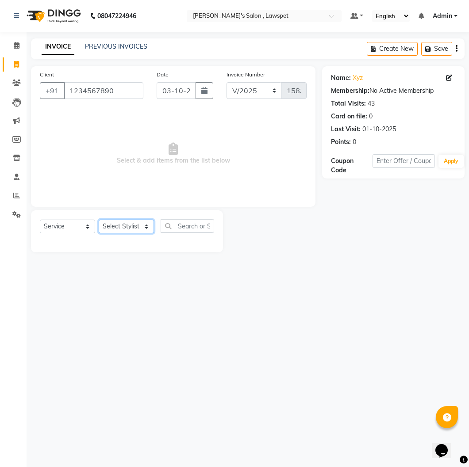
click at [126, 226] on select "Select Stylist Admin [PERSON_NAME] [PERSON_NAME]" at bounding box center [126, 227] width 55 height 14
select select "86417"
click at [99, 220] on select "Select Stylist Admin [PERSON_NAME] [PERSON_NAME]" at bounding box center [126, 227] width 55 height 14
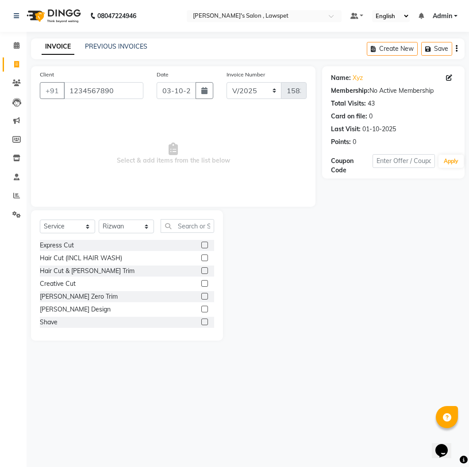
click at [201, 320] on label at bounding box center [204, 322] width 7 height 7
click at [201, 320] on input "checkbox" at bounding box center [204, 323] width 6 height 6
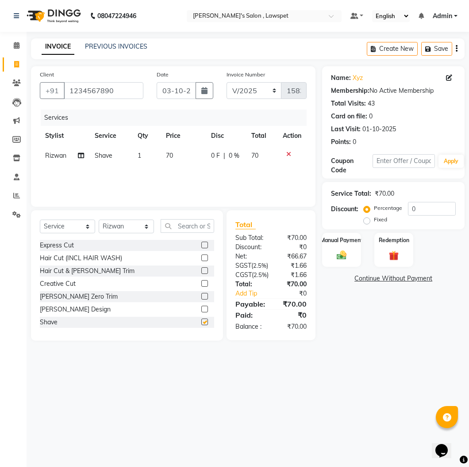
checkbox input "false"
click at [338, 246] on div "Manual Payment" at bounding box center [341, 250] width 40 height 36
click at [389, 277] on span "UPI" at bounding box center [393, 279] width 14 height 10
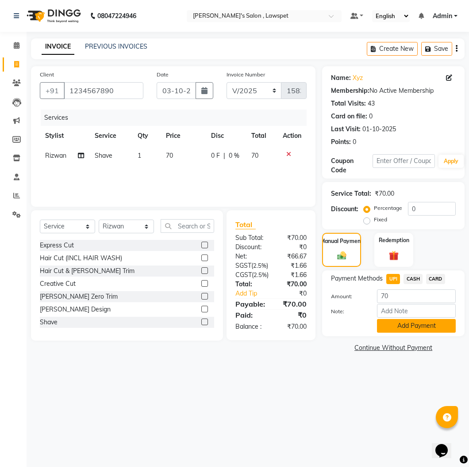
click at [435, 328] on button "Add Payment" at bounding box center [416, 326] width 79 height 14
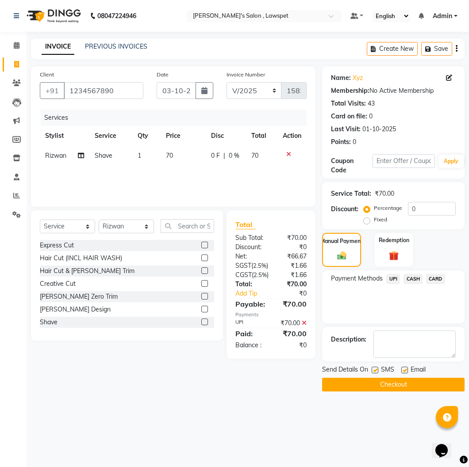
click at [421, 387] on button "Checkout" at bounding box center [393, 385] width 142 height 14
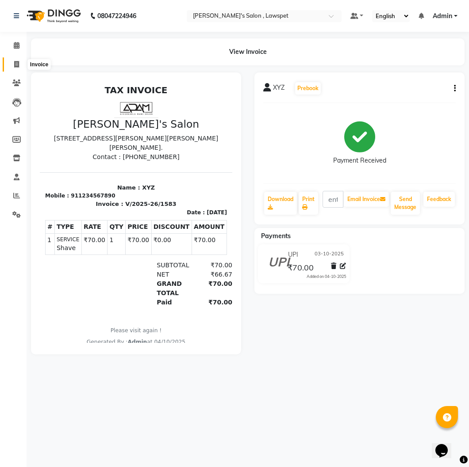
click at [9, 63] on span at bounding box center [16, 65] width 15 height 10
select select "8614"
select select "service"
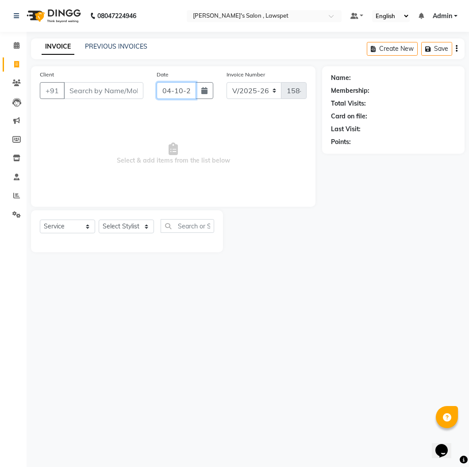
click at [175, 93] on input "04-10-2025" at bounding box center [175, 90] width 39 height 17
select select "10"
select select "2025"
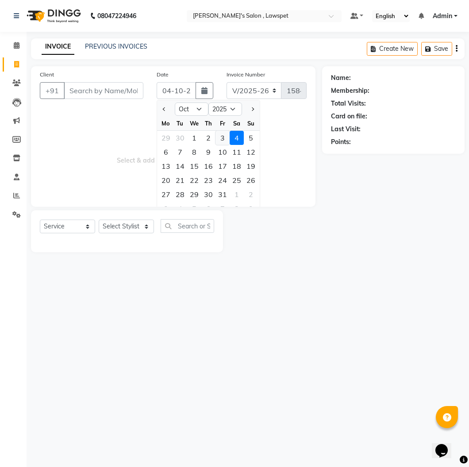
click at [218, 136] on div "3" at bounding box center [222, 138] width 14 height 14
type input "03-10-2025"
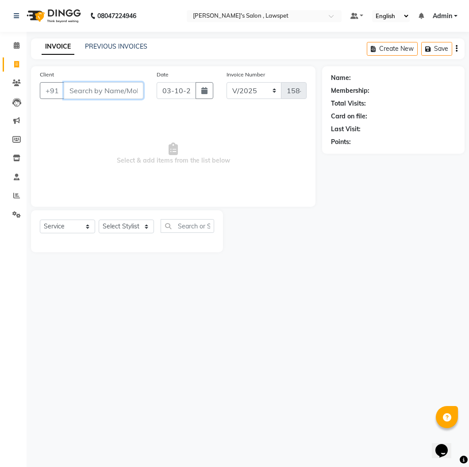
click at [98, 98] on input "Client" at bounding box center [104, 90] width 80 height 17
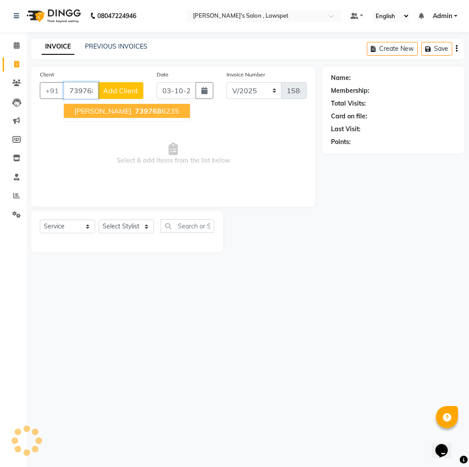
type input "7397686235"
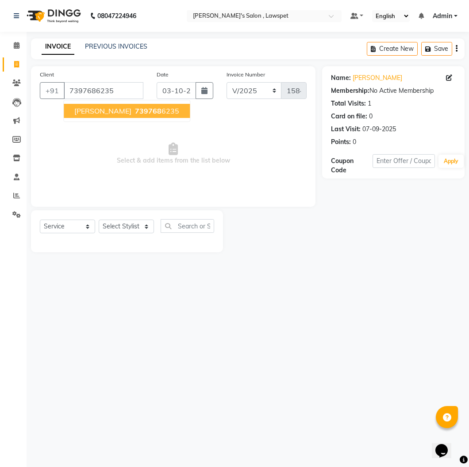
click at [135, 111] on span "739768" at bounding box center [148, 111] width 27 height 9
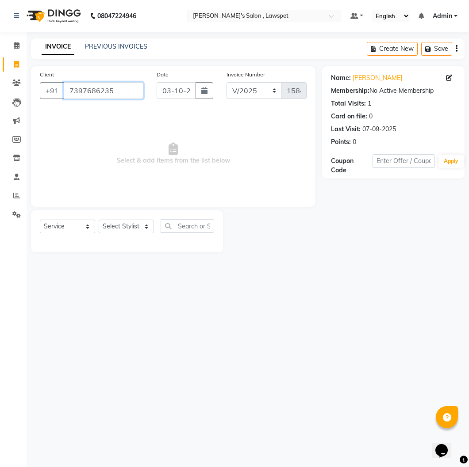
click at [103, 92] on input "7397686235" at bounding box center [104, 90] width 80 height 17
click at [141, 227] on select "Select Stylist Admin [PERSON_NAME] [PERSON_NAME]" at bounding box center [126, 227] width 55 height 14
select select "86417"
click at [99, 220] on select "Select Stylist Admin [PERSON_NAME] [PERSON_NAME]" at bounding box center [126, 227] width 55 height 14
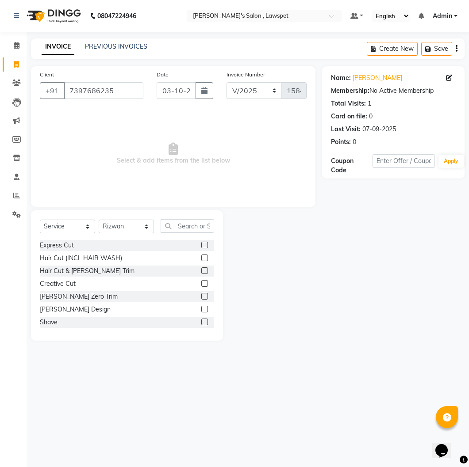
click at [201, 247] on label at bounding box center [204, 245] width 7 height 7
click at [201, 247] on input "checkbox" at bounding box center [204, 246] width 6 height 6
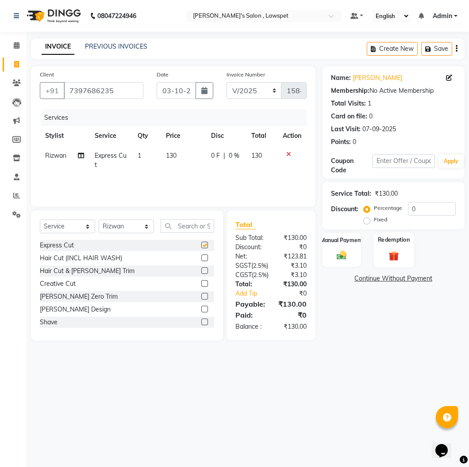
checkbox input "false"
click at [347, 256] on img at bounding box center [341, 254] width 16 height 11
click at [412, 279] on span "CASH" at bounding box center [412, 279] width 19 height 10
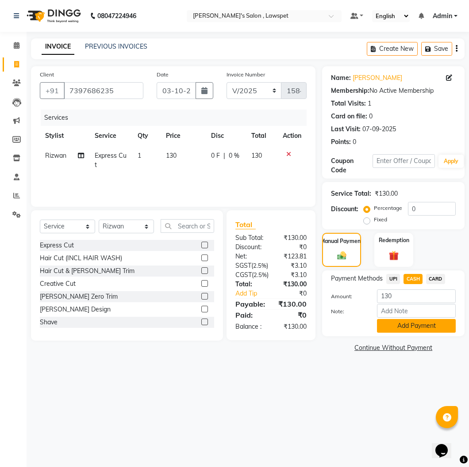
click at [409, 323] on button "Add Payment" at bounding box center [416, 326] width 79 height 14
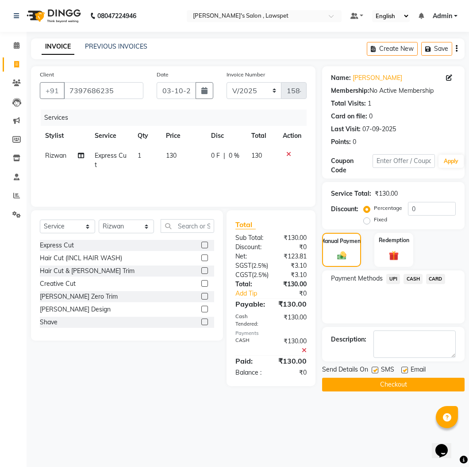
click at [415, 381] on button "Checkout" at bounding box center [393, 385] width 142 height 14
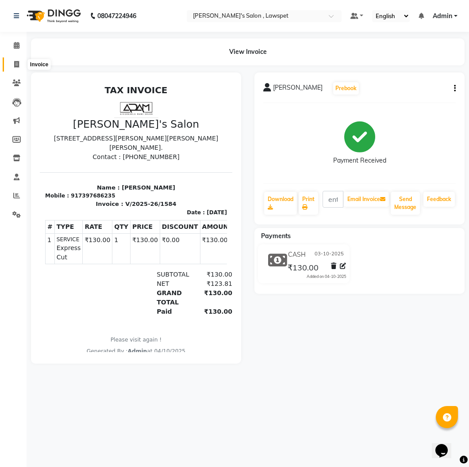
click at [18, 64] on icon at bounding box center [16, 64] width 5 height 7
select select "8614"
select select "service"
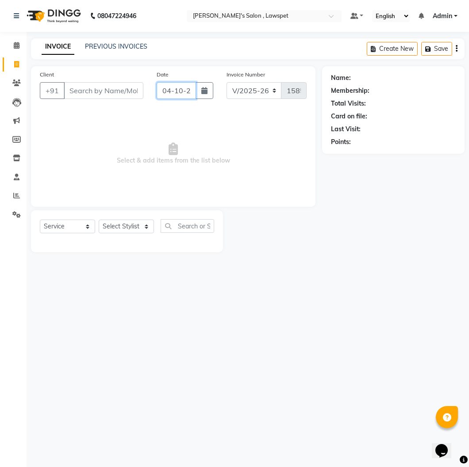
click at [175, 95] on input "04-10-2025" at bounding box center [175, 90] width 39 height 17
select select "10"
select select "2025"
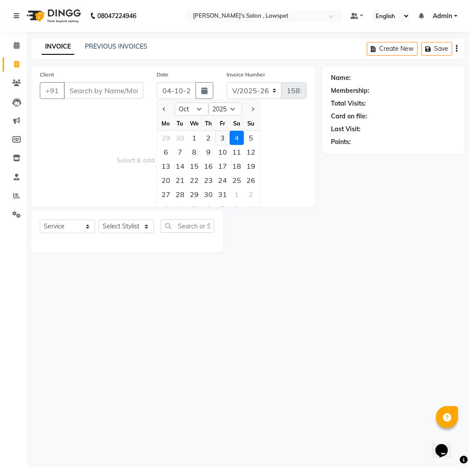
click at [217, 138] on div "3" at bounding box center [222, 138] width 14 height 14
type input "03-10-2025"
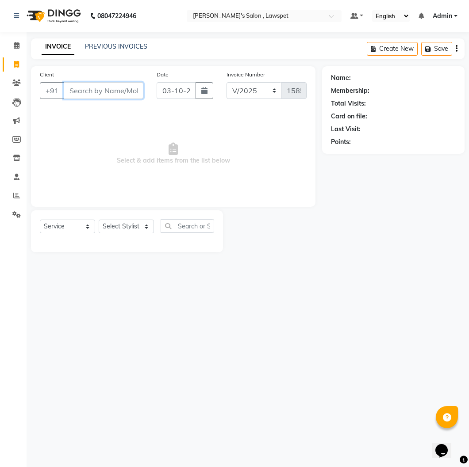
click at [90, 93] on input "Client" at bounding box center [104, 90] width 80 height 17
type input "8220093581"
click at [117, 97] on button "Add Client" at bounding box center [121, 90] width 46 height 17
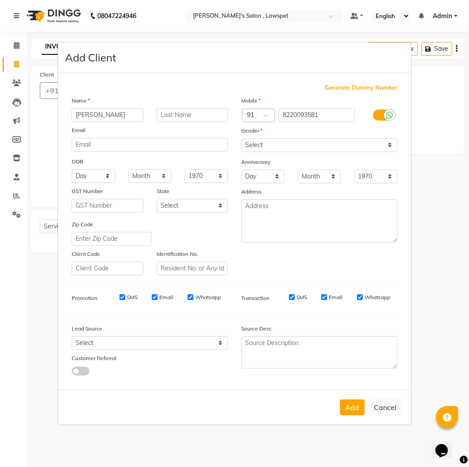
type input "[PERSON_NAME]"
click at [302, 145] on select "Select [DEMOGRAPHIC_DATA] [DEMOGRAPHIC_DATA] Other Prefer Not To Say" at bounding box center [319, 145] width 156 height 14
select select "[DEMOGRAPHIC_DATA]"
click at [241, 138] on select "Select [DEMOGRAPHIC_DATA] [DEMOGRAPHIC_DATA] Other Prefer Not To Say" at bounding box center [319, 145] width 156 height 14
click at [351, 408] on button "Add" at bounding box center [352, 408] width 25 height 16
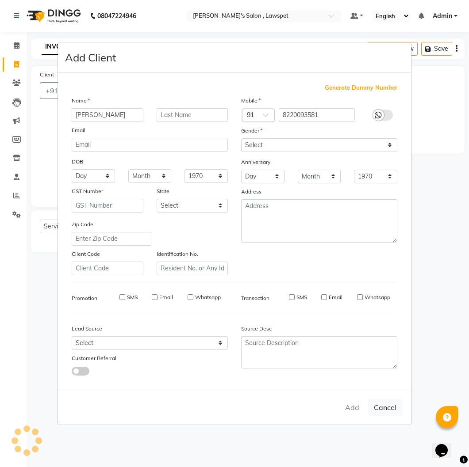
select select
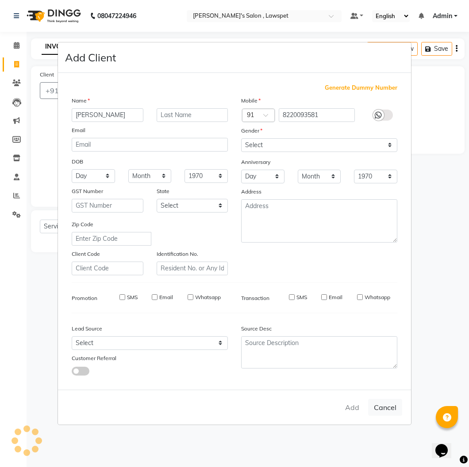
select select
checkbox input "false"
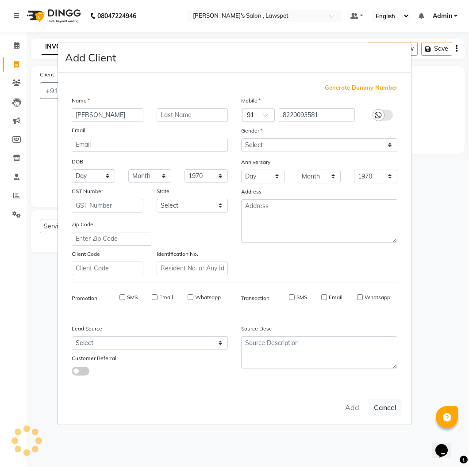
checkbox input "false"
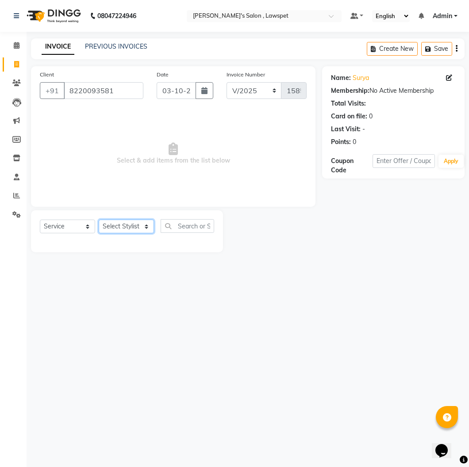
click at [148, 228] on select "Select Stylist Admin [PERSON_NAME] [PERSON_NAME]" at bounding box center [126, 227] width 55 height 14
select select "86418"
click at [99, 220] on select "Select Stylist Admin [PERSON_NAME] [PERSON_NAME]" at bounding box center [126, 227] width 55 height 14
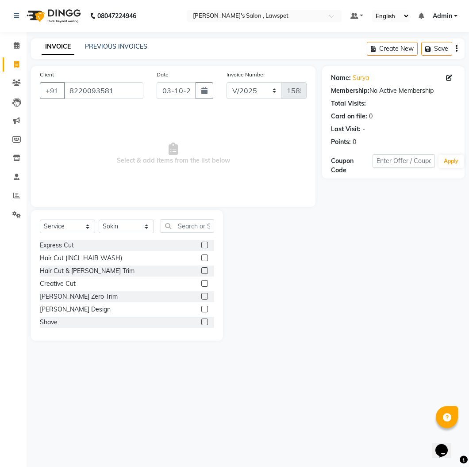
click at [201, 242] on label at bounding box center [204, 245] width 7 height 7
click at [201, 243] on input "checkbox" at bounding box center [204, 246] width 6 height 6
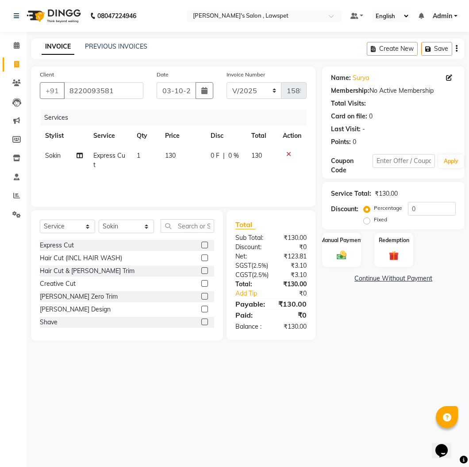
click at [288, 152] on icon at bounding box center [288, 154] width 5 height 6
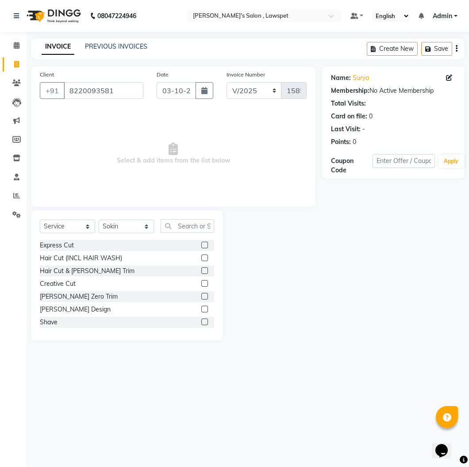
click at [201, 243] on label at bounding box center [204, 245] width 7 height 7
click at [201, 243] on input "checkbox" at bounding box center [204, 246] width 6 height 6
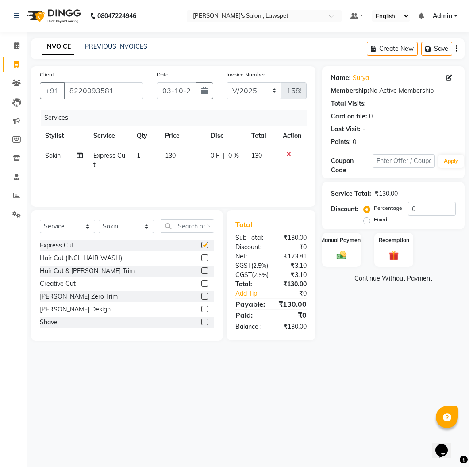
checkbox input "false"
click at [170, 152] on span "130" at bounding box center [170, 156] width 11 height 8
select select "86418"
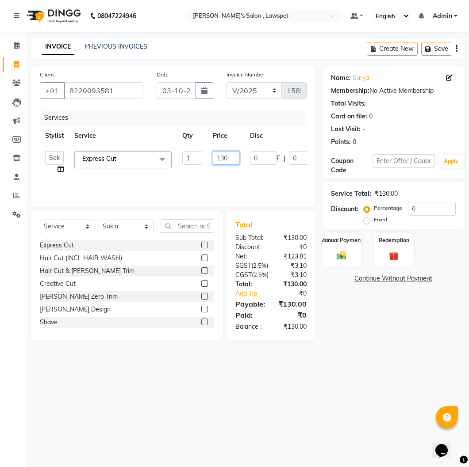
drag, startPoint x: 224, startPoint y: 157, endPoint x: 294, endPoint y: 163, distance: 70.5
click at [224, 157] on input "130" at bounding box center [226, 158] width 27 height 14
type input "100"
click at [90, 92] on input "8220093581" at bounding box center [104, 90] width 80 height 17
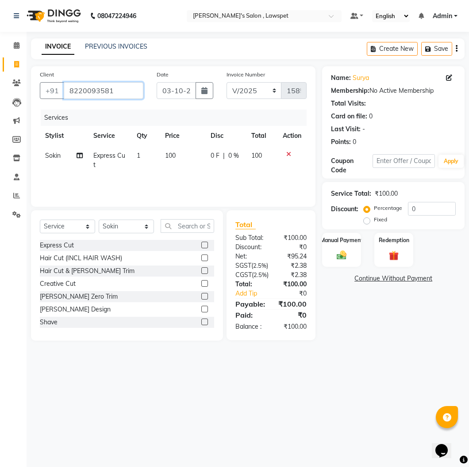
click at [89, 92] on input "8220093581" at bounding box center [104, 90] width 80 height 17
click at [338, 257] on img at bounding box center [341, 254] width 16 height 11
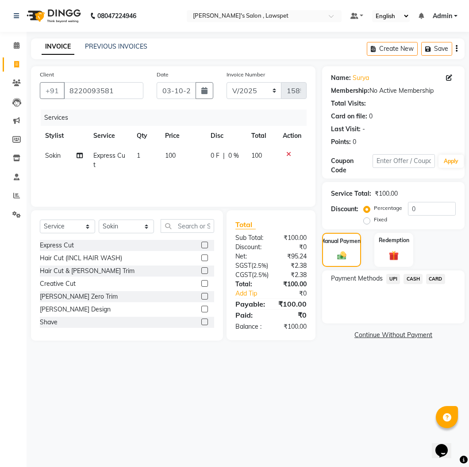
click at [416, 276] on span "CASH" at bounding box center [412, 279] width 19 height 10
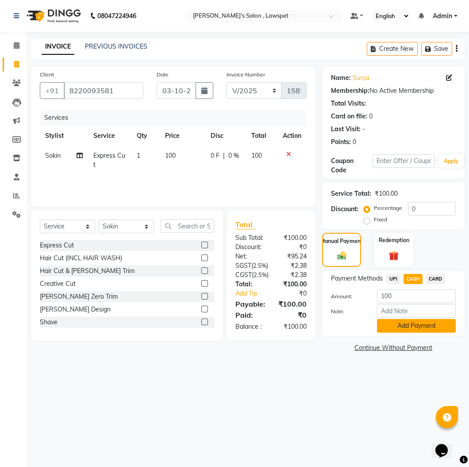
click at [412, 327] on button "Add Payment" at bounding box center [416, 326] width 79 height 14
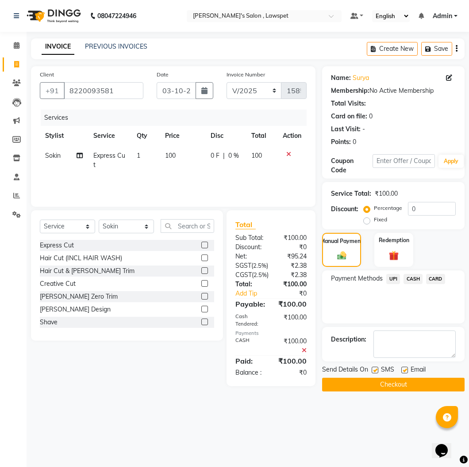
click at [408, 389] on button "Checkout" at bounding box center [393, 385] width 142 height 14
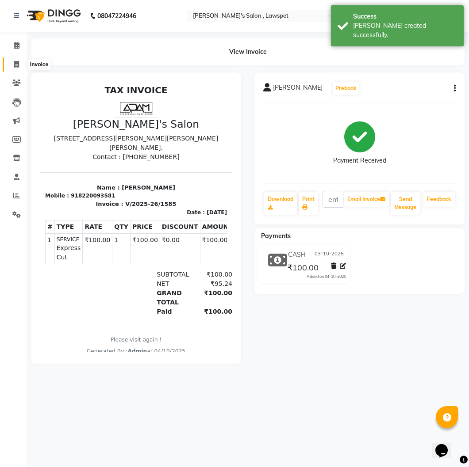
click at [15, 65] on icon at bounding box center [16, 64] width 5 height 7
select select "8614"
select select "service"
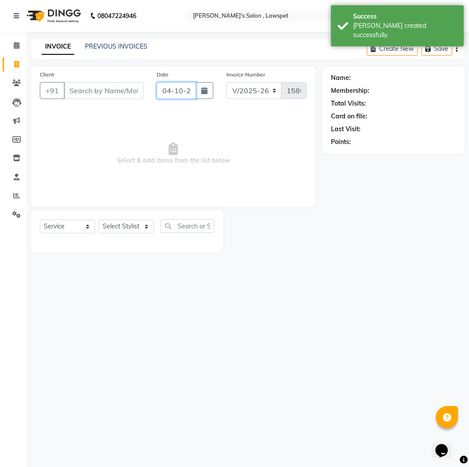
click at [178, 95] on input "04-10-2025" at bounding box center [175, 90] width 39 height 17
select select "10"
select select "2025"
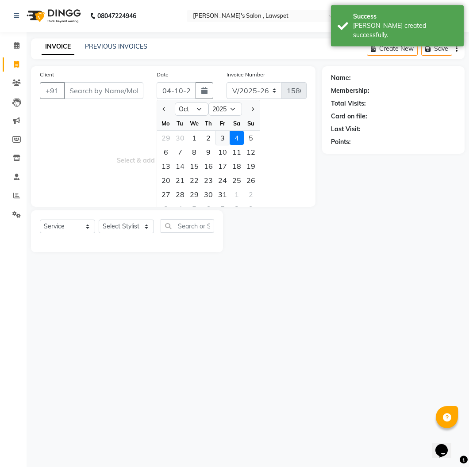
click at [224, 136] on div "3" at bounding box center [222, 138] width 14 height 14
type input "03-10-2025"
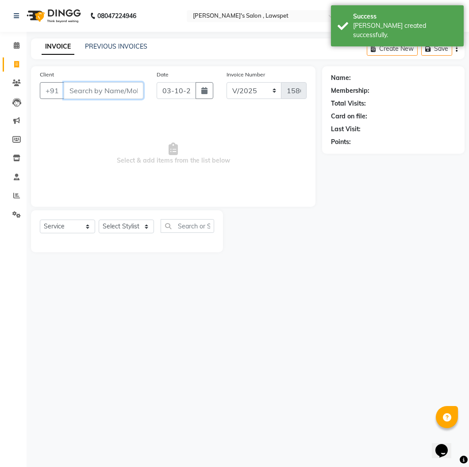
click at [99, 93] on input "Client" at bounding box center [104, 90] width 80 height 17
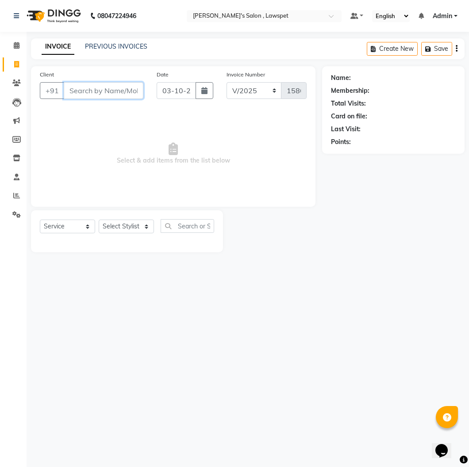
type input "8"
type input "9894443898"
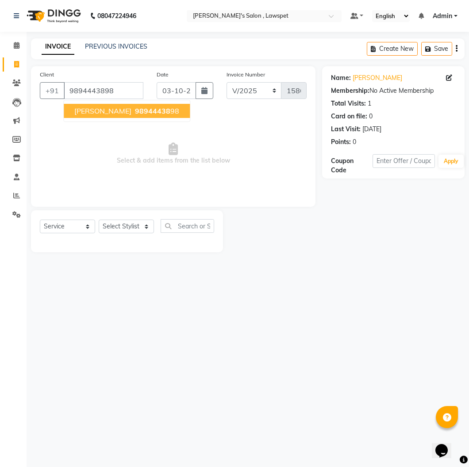
click at [118, 109] on span "[PERSON_NAME]" at bounding box center [102, 111] width 57 height 9
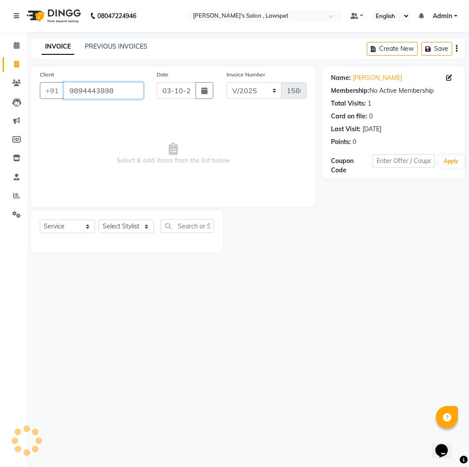
click at [115, 94] on input "9894443898" at bounding box center [104, 90] width 80 height 17
click at [387, 76] on link "[PERSON_NAME]" at bounding box center [377, 77] width 50 height 9
drag, startPoint x: 393, startPoint y: 76, endPoint x: 389, endPoint y: 183, distance: 106.6
click at [389, 183] on div "Name: [PERSON_NAME] Membership: No Active Membership Total Visits: 1 Card on fi…" at bounding box center [396, 159] width 149 height 186
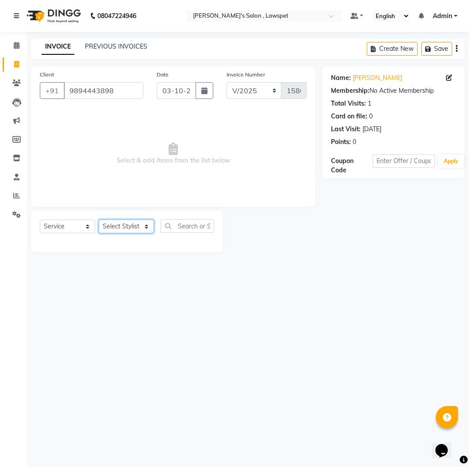
click at [127, 228] on select "Select Stylist Admin [PERSON_NAME] [PERSON_NAME]" at bounding box center [126, 227] width 55 height 14
select select "86418"
click at [99, 220] on select "Select Stylist Admin [PERSON_NAME] [PERSON_NAME]" at bounding box center [126, 227] width 55 height 14
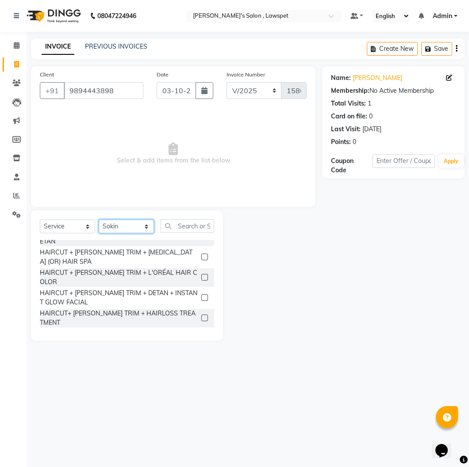
scroll to position [659, 0]
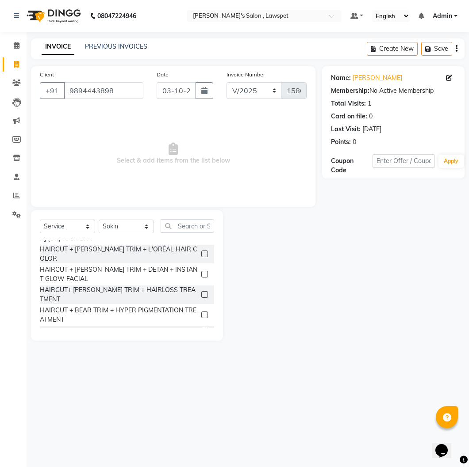
click at [201, 328] on label at bounding box center [204, 331] width 7 height 7
click at [201, 329] on input "checkbox" at bounding box center [204, 332] width 6 height 6
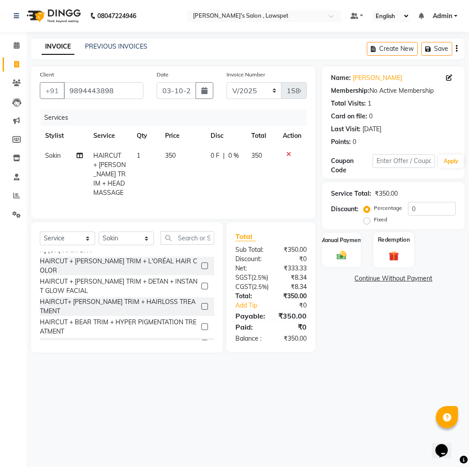
checkbox input "false"
click at [260, 156] on span "350" at bounding box center [256, 156] width 11 height 8
select select "86418"
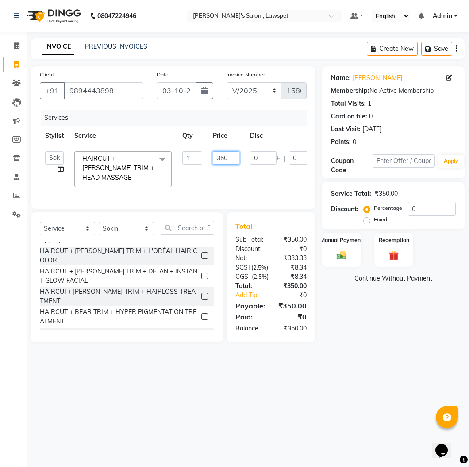
drag, startPoint x: 217, startPoint y: 157, endPoint x: 224, endPoint y: 157, distance: 7.1
click at [216, 157] on input "350" at bounding box center [226, 158] width 27 height 14
type input "300"
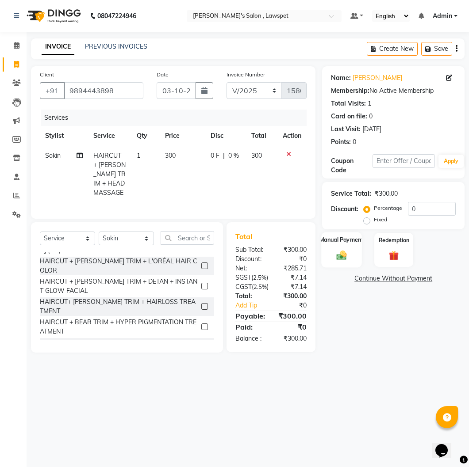
click at [352, 264] on div "Manual Payment" at bounding box center [341, 250] width 40 height 36
click at [387, 278] on span "UPI" at bounding box center [393, 279] width 14 height 10
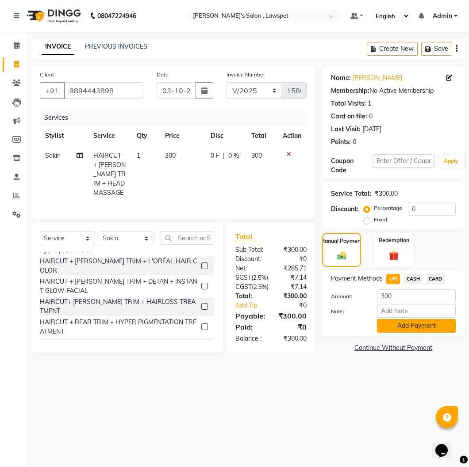
click at [402, 320] on button "Add Payment" at bounding box center [416, 326] width 79 height 14
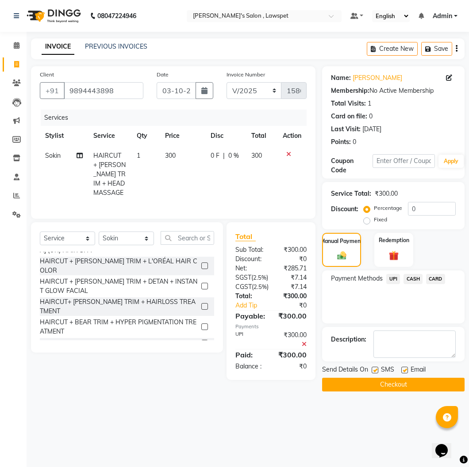
drag, startPoint x: 414, startPoint y: 391, endPoint x: 414, endPoint y: 386, distance: 4.9
click at [414, 387] on button "Checkout" at bounding box center [393, 385] width 142 height 14
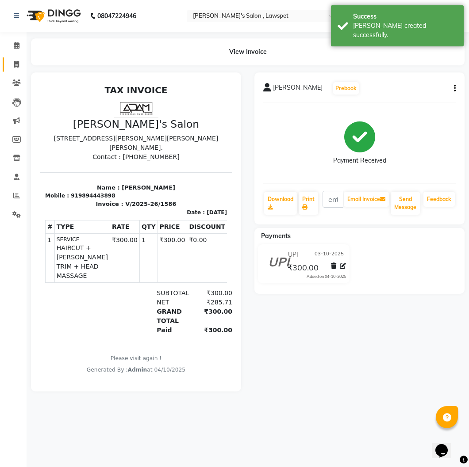
click at [12, 69] on link "Invoice" at bounding box center [13, 64] width 21 height 15
select select "8614"
select select "service"
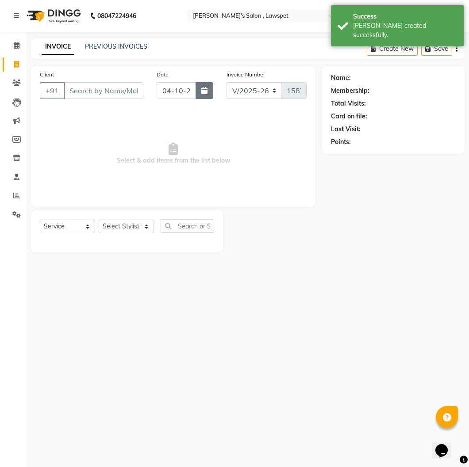
click at [196, 96] on button "button" at bounding box center [204, 90] width 18 height 17
select select "10"
select select "2025"
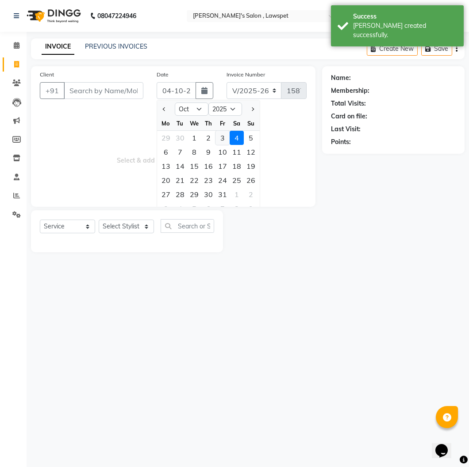
click at [217, 135] on div "3" at bounding box center [222, 138] width 14 height 14
type input "03-10-2025"
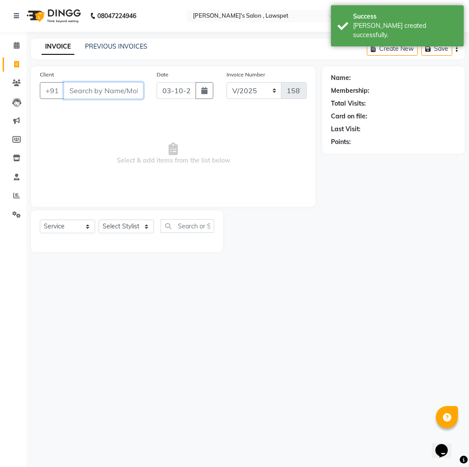
click at [108, 96] on input "Client" at bounding box center [104, 90] width 80 height 17
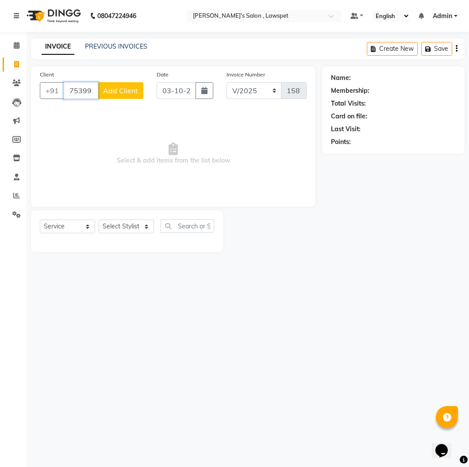
click at [76, 87] on input "7539924964" at bounding box center [81, 90] width 34 height 17
click at [77, 87] on input "7539924964" at bounding box center [81, 90] width 34 height 17
click at [77, 86] on input "7539924964" at bounding box center [81, 90] width 34 height 17
type input "7539924964"
click at [131, 82] on button "Add Client" at bounding box center [121, 90] width 46 height 17
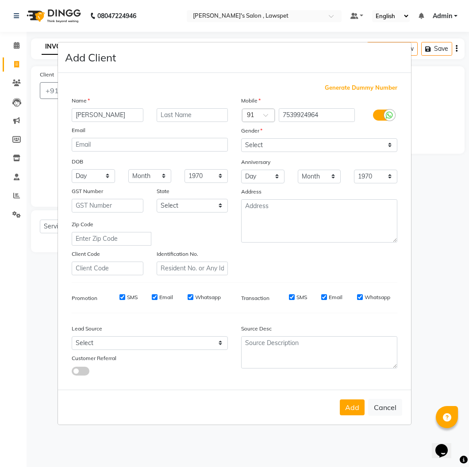
type input "[PERSON_NAME]"
click at [263, 144] on select "Select [DEMOGRAPHIC_DATA] [DEMOGRAPHIC_DATA] Other Prefer Not To Say" at bounding box center [319, 145] width 156 height 14
select select "[DEMOGRAPHIC_DATA]"
click at [241, 138] on select "Select [DEMOGRAPHIC_DATA] [DEMOGRAPHIC_DATA] Other Prefer Not To Say" at bounding box center [319, 145] width 156 height 14
click at [100, 115] on input "[PERSON_NAME]" at bounding box center [108, 115] width 72 height 14
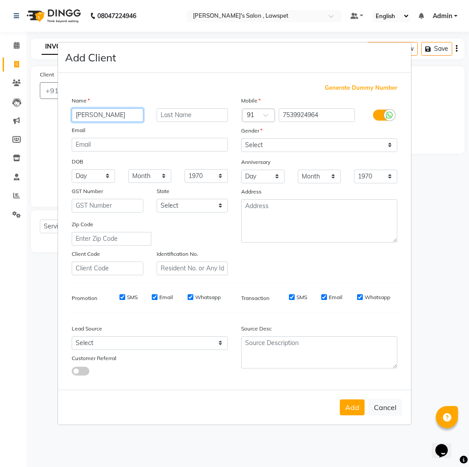
click at [100, 113] on input "[PERSON_NAME]" at bounding box center [108, 115] width 72 height 14
drag, startPoint x: 100, startPoint y: 112, endPoint x: 94, endPoint y: 115, distance: 7.1
click at [94, 115] on input "[PERSON_NAME]" at bounding box center [108, 115] width 72 height 14
click at [94, 114] on input "[PERSON_NAME]" at bounding box center [108, 115] width 72 height 14
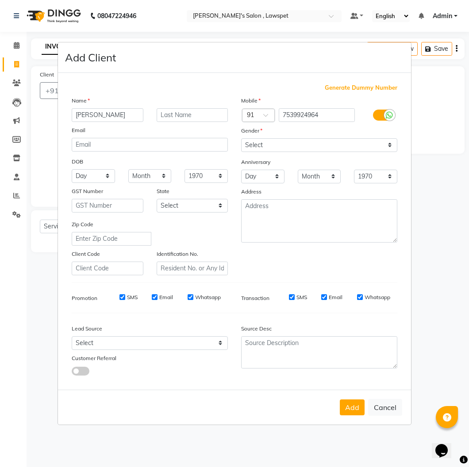
drag, startPoint x: 355, startPoint y: 406, endPoint x: 422, endPoint y: 359, distance: 81.7
click at [357, 404] on button "Add" at bounding box center [352, 408] width 25 height 16
select select
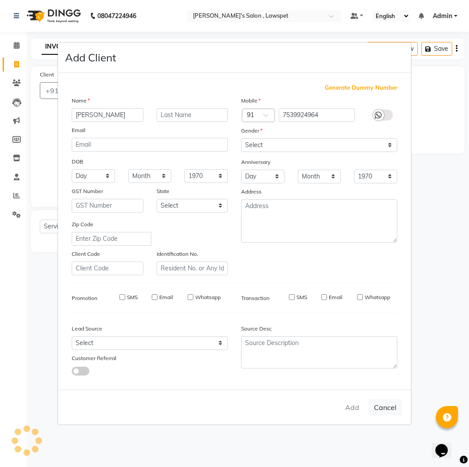
select select
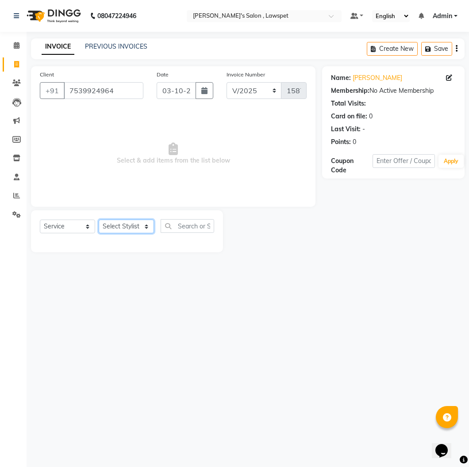
click at [137, 227] on select "Select Stylist Admin [PERSON_NAME] [PERSON_NAME]" at bounding box center [126, 227] width 55 height 14
click at [99, 220] on select "Select Stylist Admin [PERSON_NAME] [PERSON_NAME]" at bounding box center [126, 227] width 55 height 14
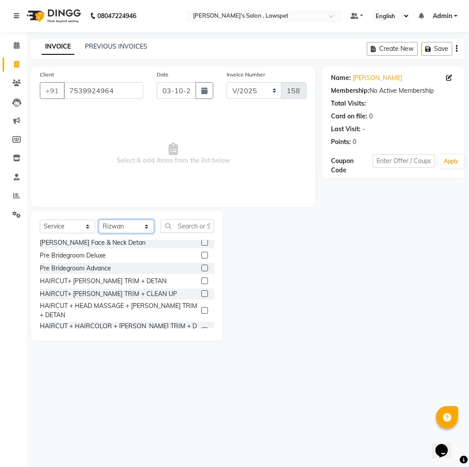
scroll to position [540, 0]
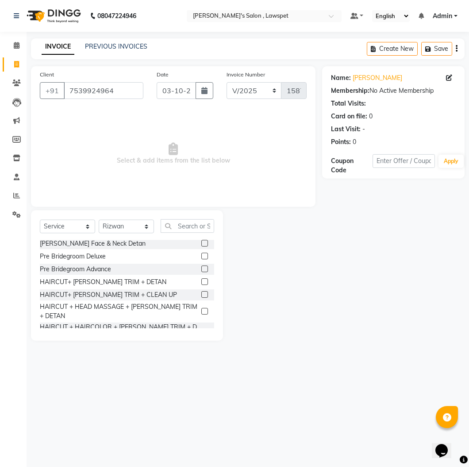
click at [201, 282] on label at bounding box center [204, 281] width 7 height 7
click at [201, 282] on input "checkbox" at bounding box center [204, 282] width 6 height 6
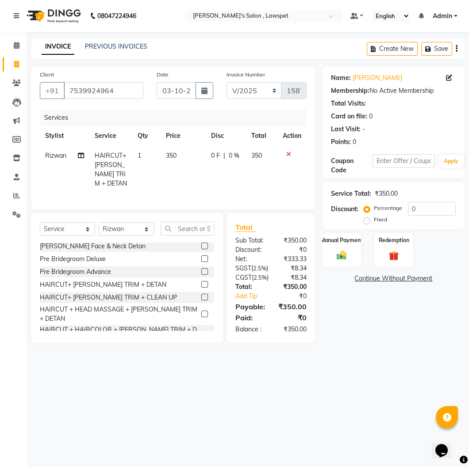
click at [253, 157] on span "350" at bounding box center [256, 156] width 11 height 8
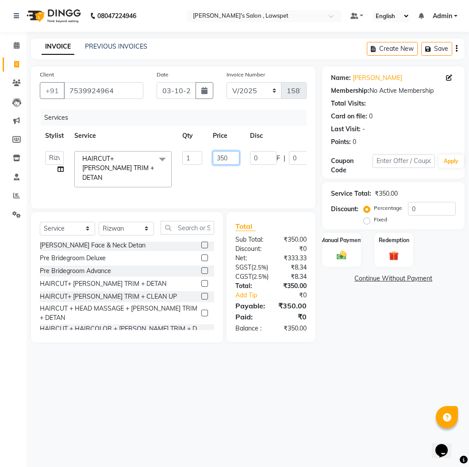
click at [220, 155] on input "350" at bounding box center [226, 158] width 27 height 14
click at [350, 253] on div "Manual Payment" at bounding box center [341, 250] width 40 height 36
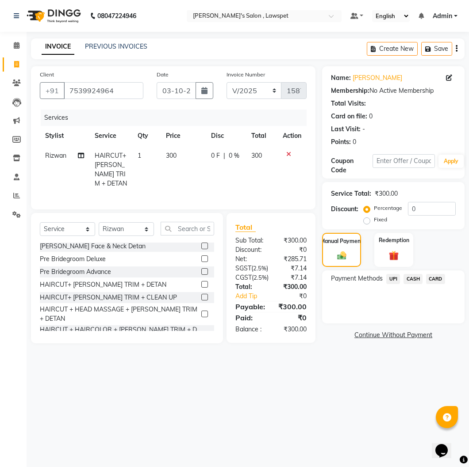
click at [395, 276] on span "UPI" at bounding box center [393, 279] width 14 height 10
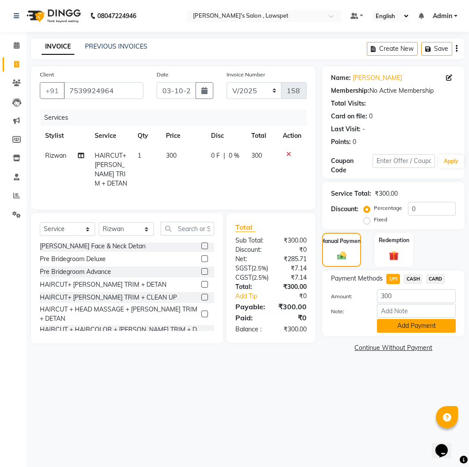
click at [396, 328] on button "Add Payment" at bounding box center [416, 326] width 79 height 14
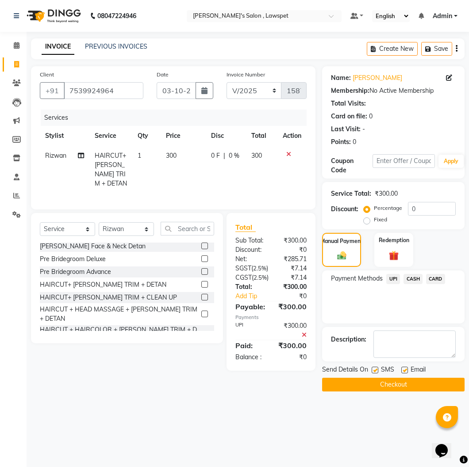
drag, startPoint x: 387, startPoint y: 386, endPoint x: 387, endPoint y: 381, distance: 5.7
click at [387, 385] on button "Checkout" at bounding box center [393, 385] width 142 height 14
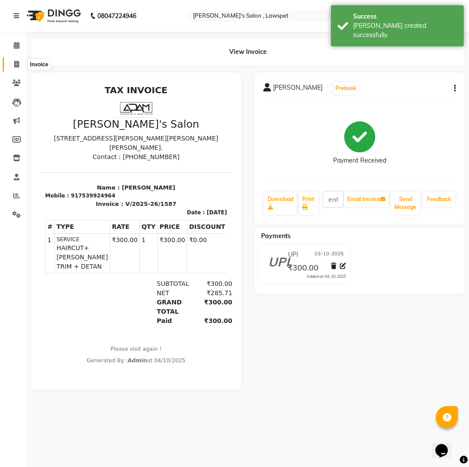
click at [10, 65] on span at bounding box center [16, 65] width 15 height 10
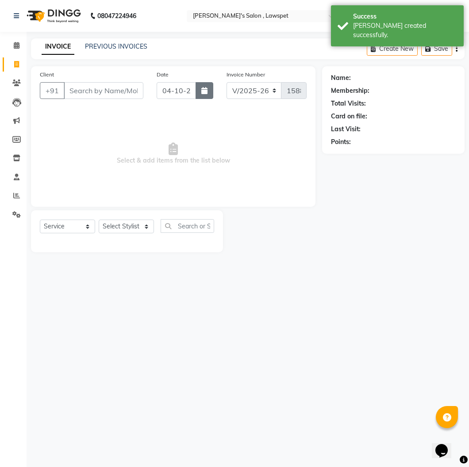
click at [201, 92] on icon "button" at bounding box center [204, 90] width 6 height 7
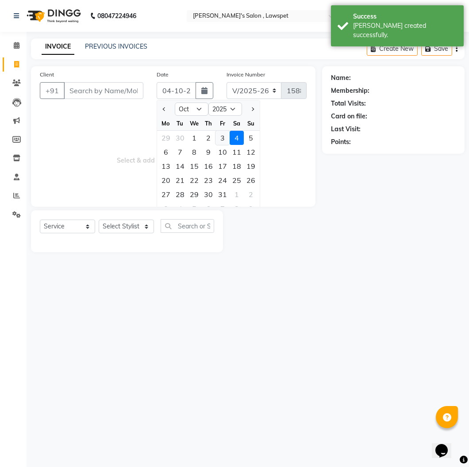
click at [224, 134] on div "3" at bounding box center [222, 138] width 14 height 14
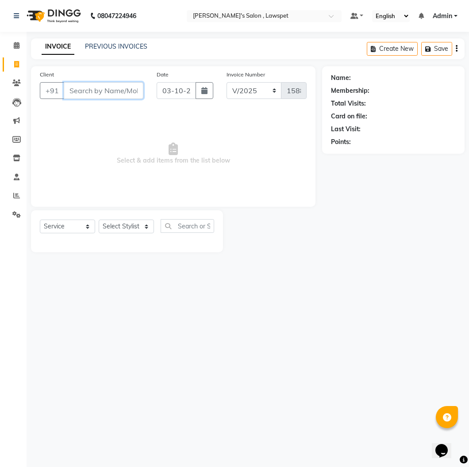
click at [96, 96] on input "Client" at bounding box center [104, 90] width 80 height 17
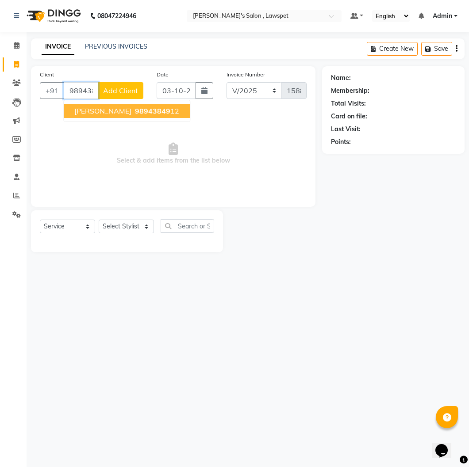
drag, startPoint x: 80, startPoint y: 108, endPoint x: 79, endPoint y: 99, distance: 9.5
click at [80, 109] on span "[PERSON_NAME]" at bounding box center [102, 111] width 57 height 9
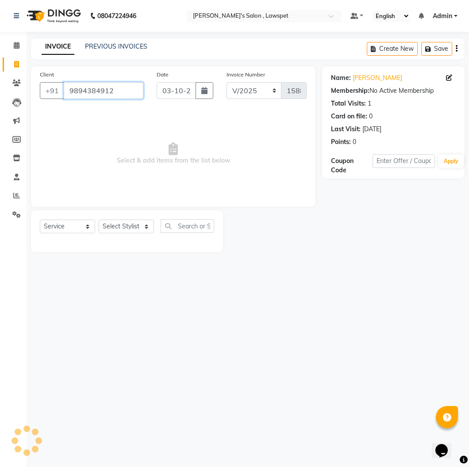
click at [80, 92] on input "9894384912" at bounding box center [104, 90] width 80 height 17
click at [130, 228] on select "Select Stylist Admin [PERSON_NAME] [PERSON_NAME]" at bounding box center [126, 227] width 55 height 14
click at [99, 220] on select "Select Stylist Admin [PERSON_NAME] [PERSON_NAME]" at bounding box center [126, 227] width 55 height 14
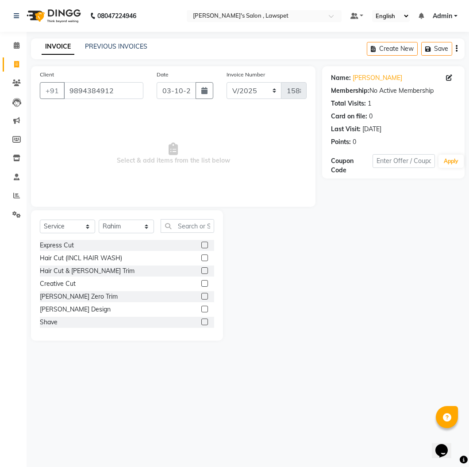
click at [201, 245] on label at bounding box center [204, 245] width 7 height 7
click at [201, 245] on input "checkbox" at bounding box center [204, 246] width 6 height 6
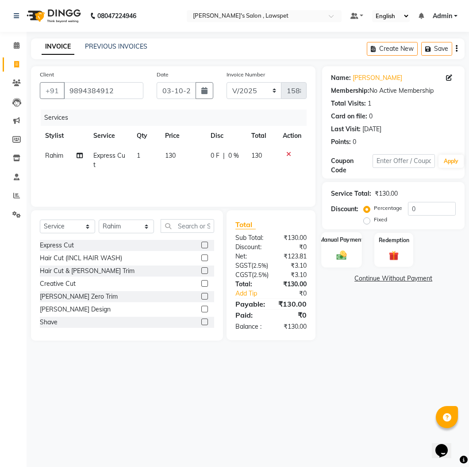
click at [351, 262] on div "Manual Payment" at bounding box center [341, 250] width 40 height 36
click at [412, 280] on span "CASH" at bounding box center [412, 279] width 19 height 10
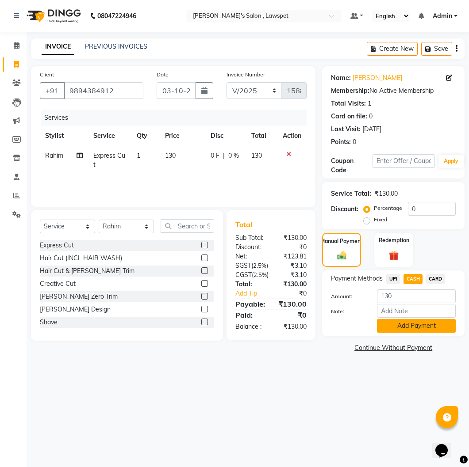
click at [400, 329] on button "Add Payment" at bounding box center [416, 326] width 79 height 14
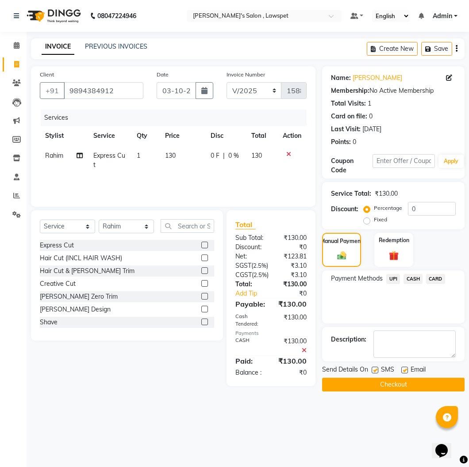
click at [390, 384] on button "Checkout" at bounding box center [393, 385] width 142 height 14
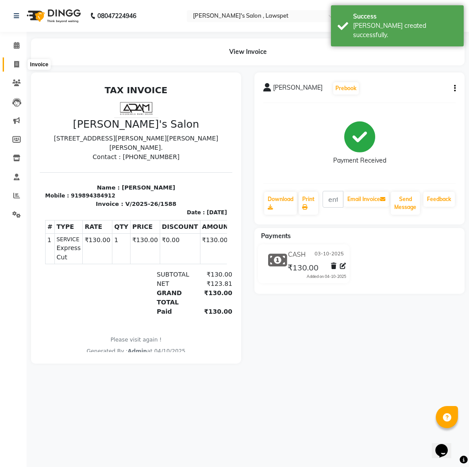
click at [10, 65] on span at bounding box center [16, 65] width 15 height 10
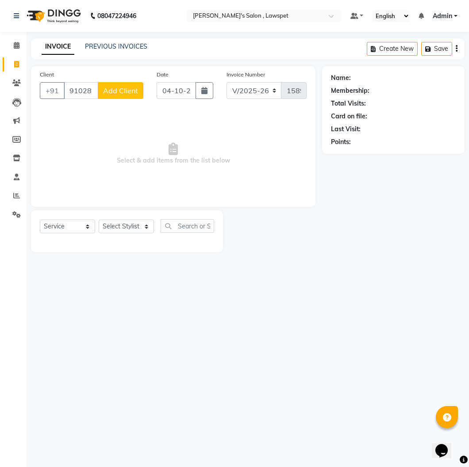
click at [80, 89] on input "9102818970" at bounding box center [81, 90] width 34 height 17
click at [118, 87] on span "Add Client" at bounding box center [120, 90] width 35 height 9
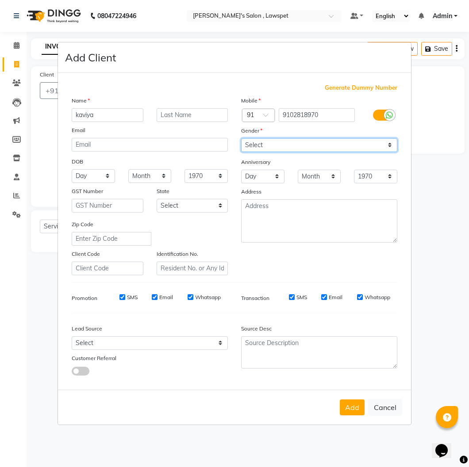
click at [276, 144] on select "Select [DEMOGRAPHIC_DATA] [DEMOGRAPHIC_DATA] Other Prefer Not To Say" at bounding box center [319, 145] width 156 height 14
click at [241, 138] on select "Select [DEMOGRAPHIC_DATA] [DEMOGRAPHIC_DATA] Other Prefer Not To Say" at bounding box center [319, 145] width 156 height 14
click at [353, 401] on button "Add" at bounding box center [352, 408] width 25 height 16
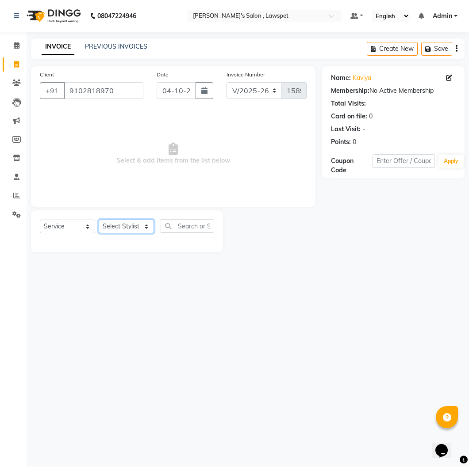
click at [140, 226] on select "Select Stylist Admin [PERSON_NAME] [PERSON_NAME]" at bounding box center [126, 227] width 55 height 14
click at [99, 220] on select "Select Stylist Admin [PERSON_NAME] [PERSON_NAME]" at bounding box center [126, 227] width 55 height 14
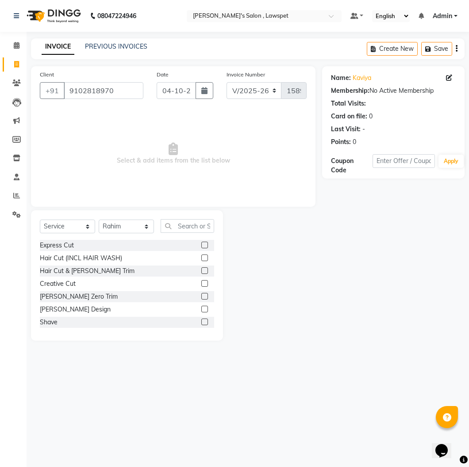
click at [201, 271] on label at bounding box center [204, 270] width 7 height 7
click at [201, 271] on input "checkbox" at bounding box center [204, 271] width 6 height 6
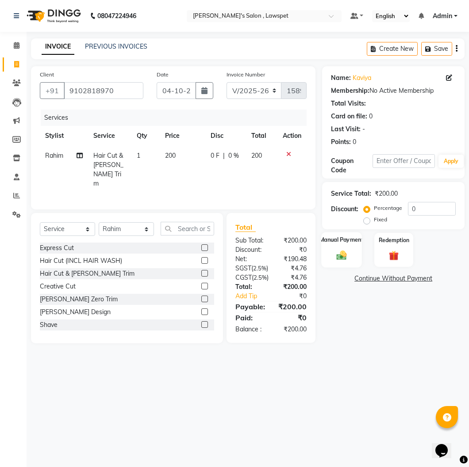
click at [350, 255] on div "Manual Payment" at bounding box center [341, 250] width 40 height 36
click at [415, 279] on span "CASH" at bounding box center [412, 279] width 19 height 10
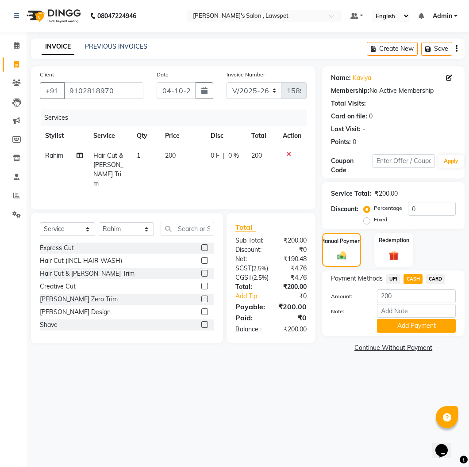
click at [288, 156] on icon at bounding box center [288, 154] width 5 height 6
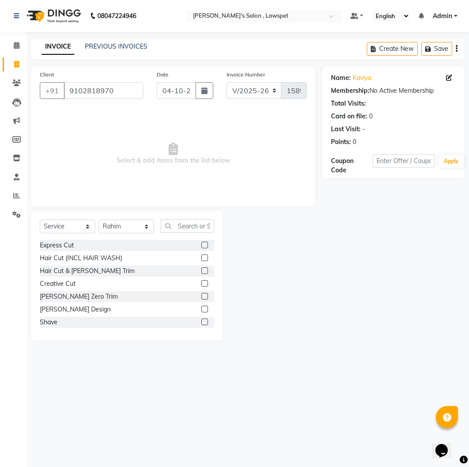
click at [201, 323] on label at bounding box center [204, 322] width 7 height 7
click at [201, 323] on input "checkbox" at bounding box center [204, 323] width 6 height 6
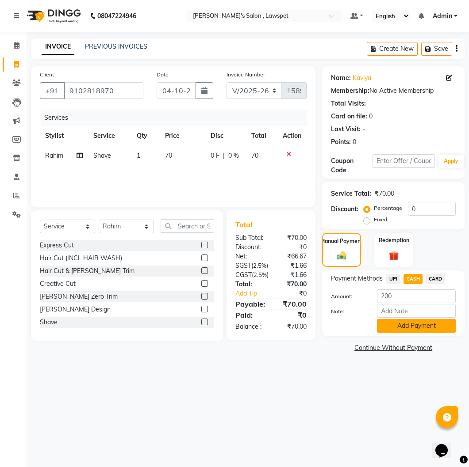
click at [405, 325] on button "Add Payment" at bounding box center [416, 326] width 79 height 14
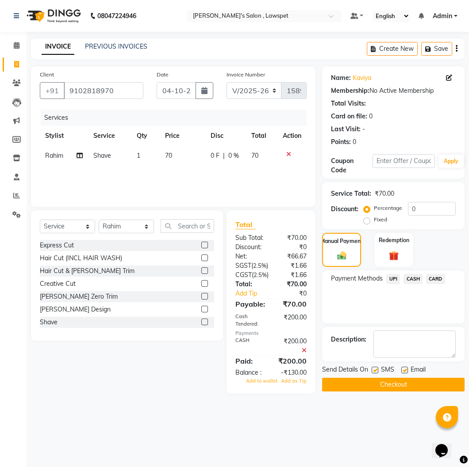
click at [396, 383] on button "Checkout" at bounding box center [393, 385] width 142 height 14
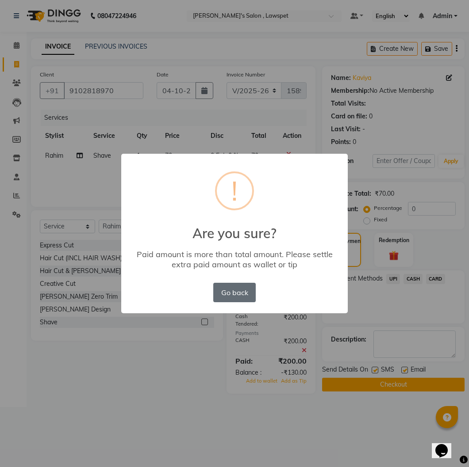
click at [227, 292] on button "Go back" at bounding box center [234, 292] width 42 height 19
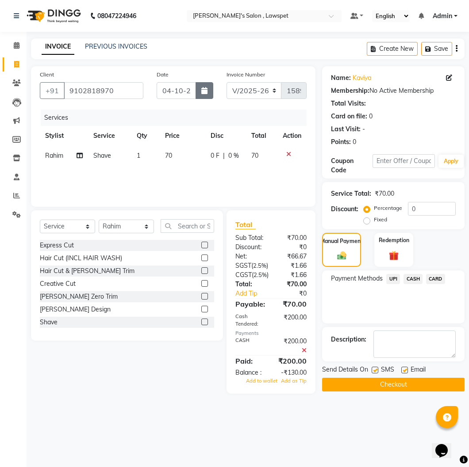
click at [204, 94] on icon "button" at bounding box center [204, 90] width 6 height 7
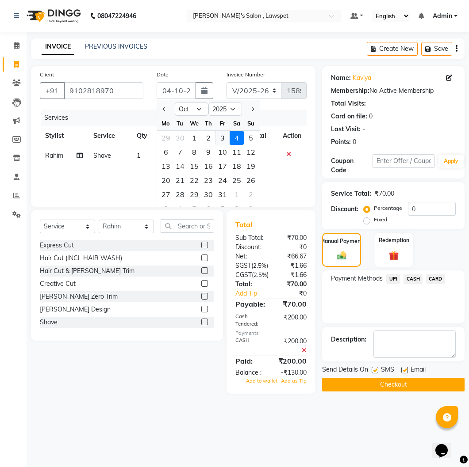
click at [223, 136] on div "3" at bounding box center [222, 138] width 14 height 14
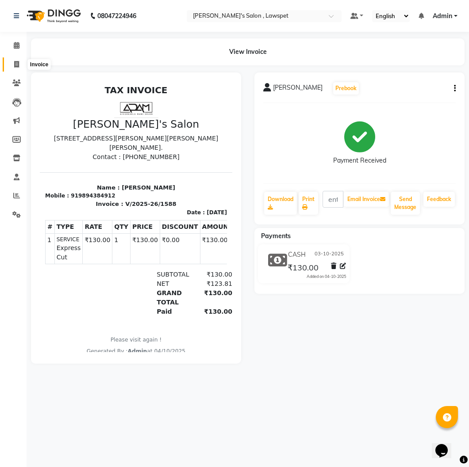
click at [15, 65] on icon at bounding box center [16, 64] width 5 height 7
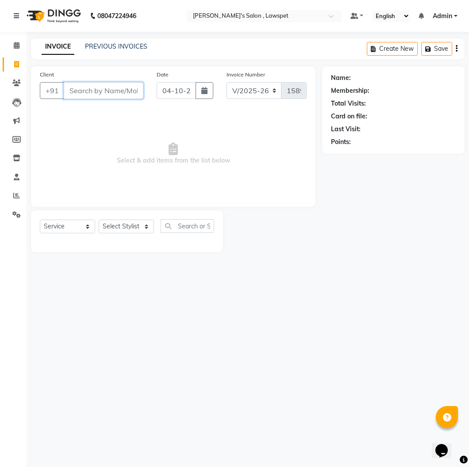
click at [116, 88] on input "Client" at bounding box center [104, 90] width 80 height 17
paste input "9102818970"
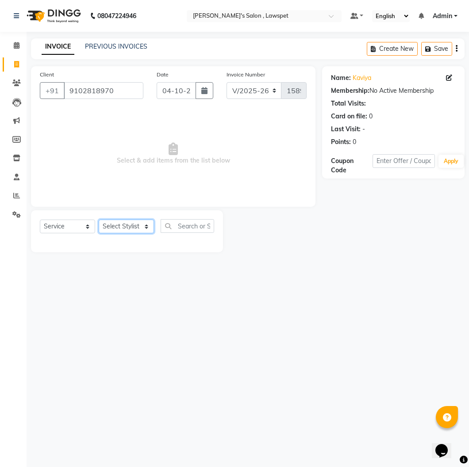
click at [121, 228] on select "Select Stylist Admin [PERSON_NAME] [PERSON_NAME]" at bounding box center [126, 227] width 55 height 14
click at [99, 220] on select "Select Stylist Admin [PERSON_NAME] [PERSON_NAME]" at bounding box center [126, 227] width 55 height 14
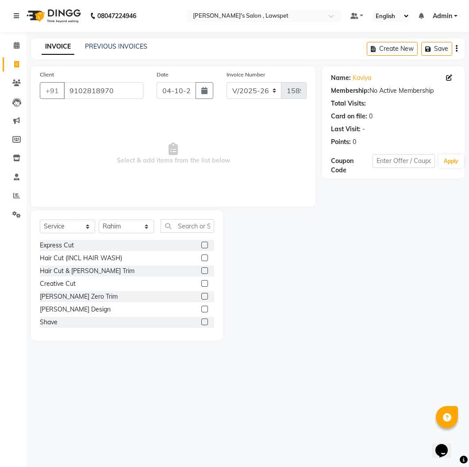
drag, startPoint x: 196, startPoint y: 322, endPoint x: 217, endPoint y: 317, distance: 21.9
click at [201, 322] on label at bounding box center [204, 322] width 7 height 7
click at [201, 322] on input "checkbox" at bounding box center [204, 323] width 6 height 6
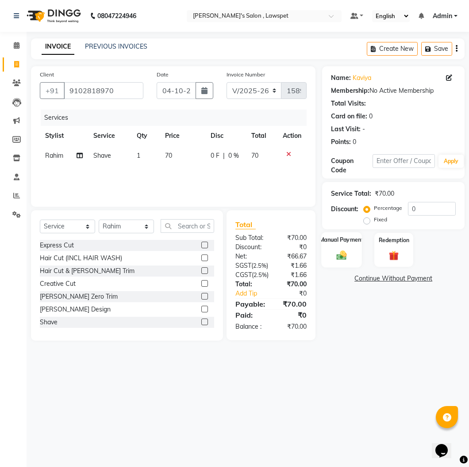
click at [342, 248] on div "Manual Payment" at bounding box center [341, 250] width 40 height 36
click at [405, 278] on span "CASH" at bounding box center [412, 279] width 19 height 10
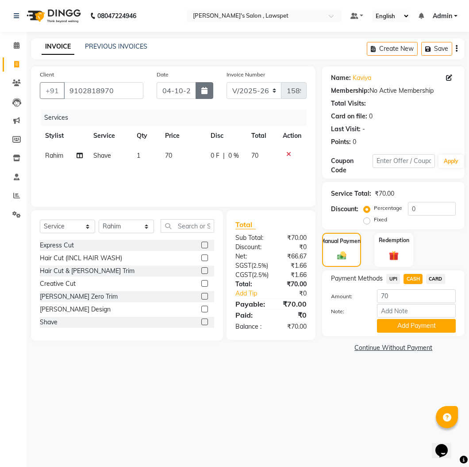
click at [199, 90] on button "button" at bounding box center [204, 90] width 18 height 17
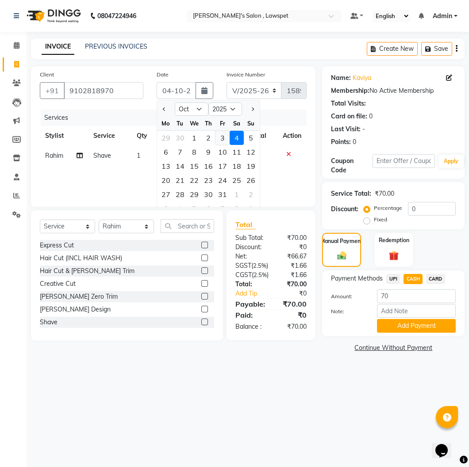
click at [223, 136] on div "3" at bounding box center [222, 138] width 14 height 14
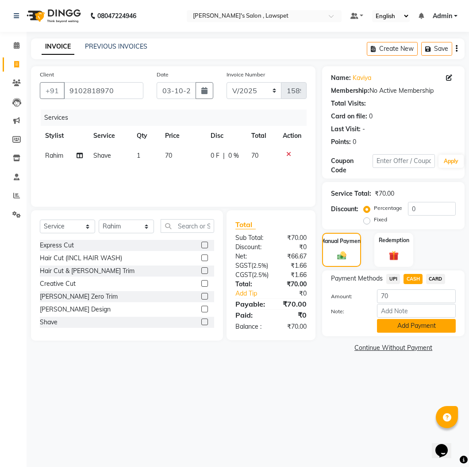
click at [410, 323] on button "Add Payment" at bounding box center [416, 326] width 79 height 14
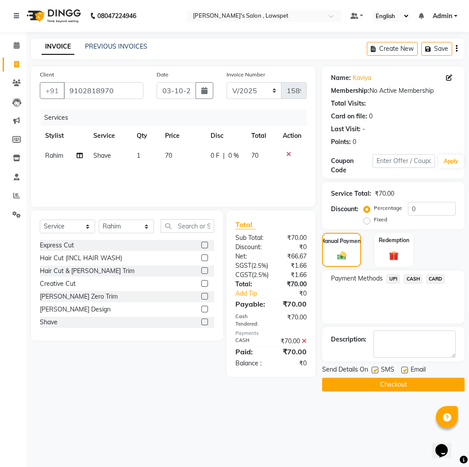
click at [410, 382] on button "Checkout" at bounding box center [393, 385] width 142 height 14
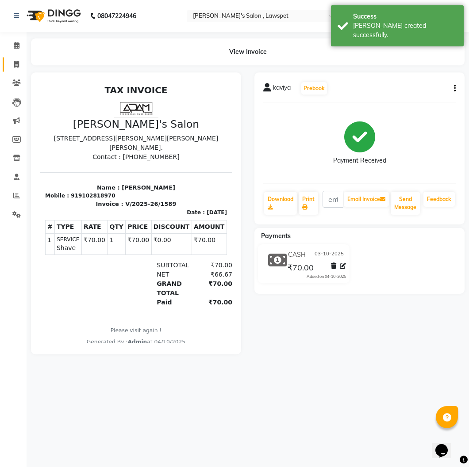
click at [15, 58] on link "Invoice" at bounding box center [13, 64] width 21 height 15
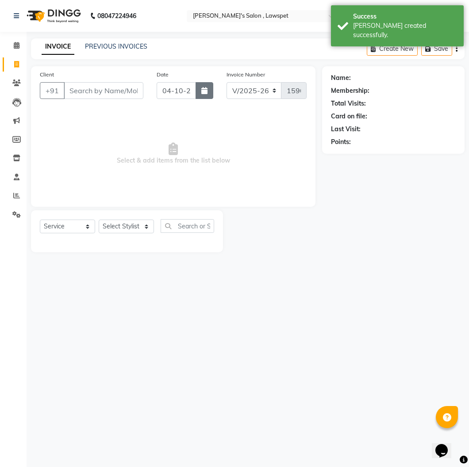
click at [213, 93] on button "button" at bounding box center [204, 90] width 18 height 17
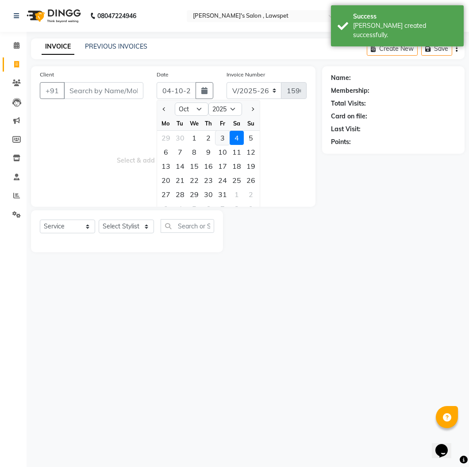
click at [225, 138] on div "3" at bounding box center [222, 138] width 14 height 14
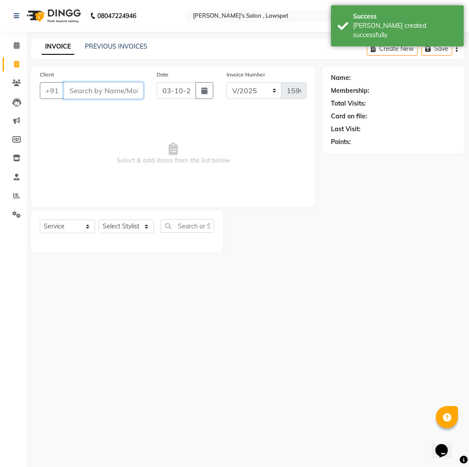
click at [107, 92] on input "Client" at bounding box center [104, 90] width 80 height 17
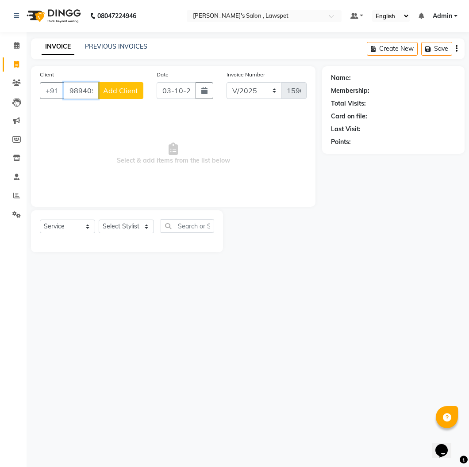
click at [77, 91] on input "9894091926" at bounding box center [81, 90] width 34 height 17
click at [141, 226] on select "Select Stylist Admin [PERSON_NAME] [PERSON_NAME]" at bounding box center [126, 227] width 55 height 14
click at [99, 220] on select "Select Stylist Admin [PERSON_NAME] [PERSON_NAME]" at bounding box center [126, 227] width 55 height 14
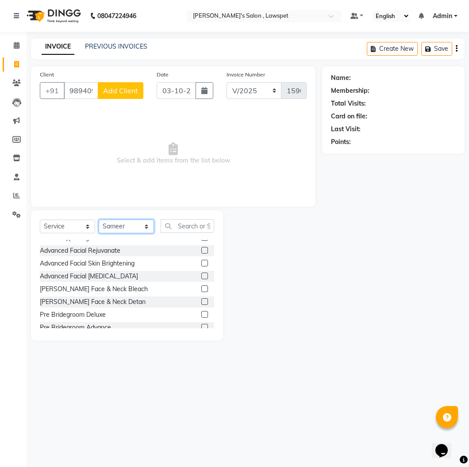
scroll to position [659, 0]
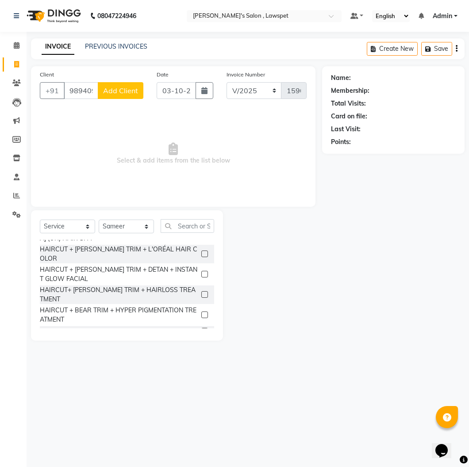
click at [201, 328] on label at bounding box center [204, 331] width 7 height 7
click at [201, 329] on input "checkbox" at bounding box center [204, 332] width 6 height 6
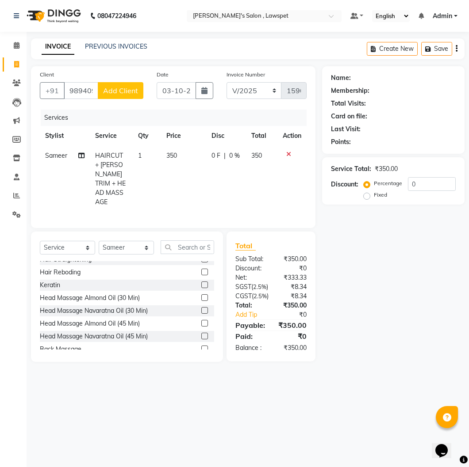
scroll to position [0, 0]
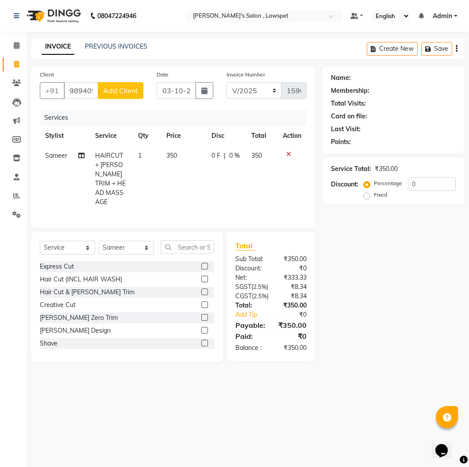
click at [258, 156] on span "350" at bounding box center [256, 156] width 11 height 8
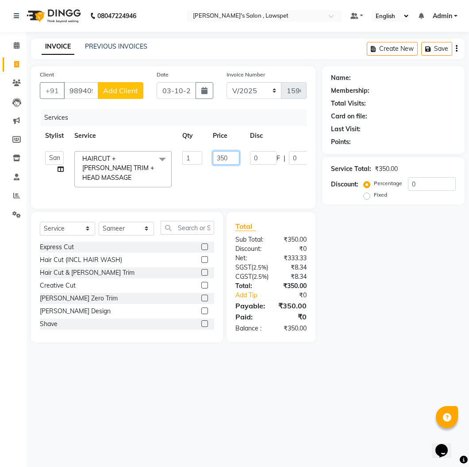
click at [224, 158] on input "350" at bounding box center [226, 158] width 27 height 14
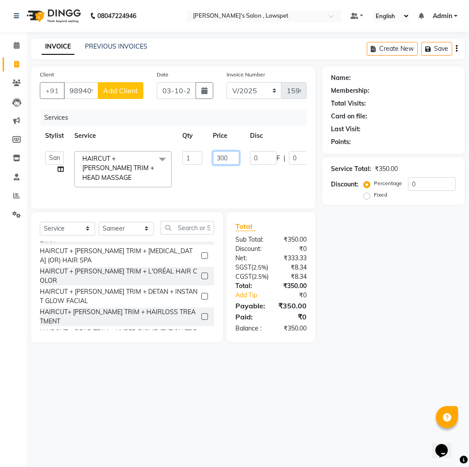
scroll to position [294, 0]
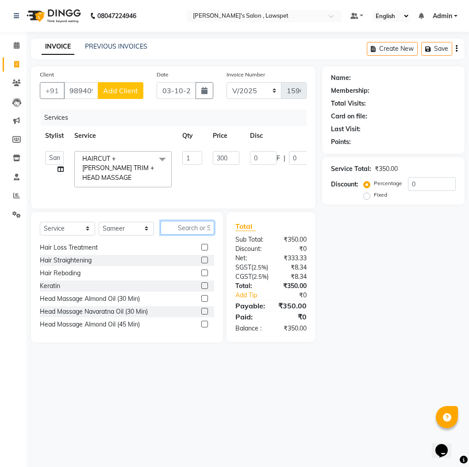
click at [191, 229] on div "Client [PHONE_NUMBER] Add Client Date [DATE] Invoice Number V/2025 V/[PHONE_NUM…" at bounding box center [173, 204] width 298 height 276
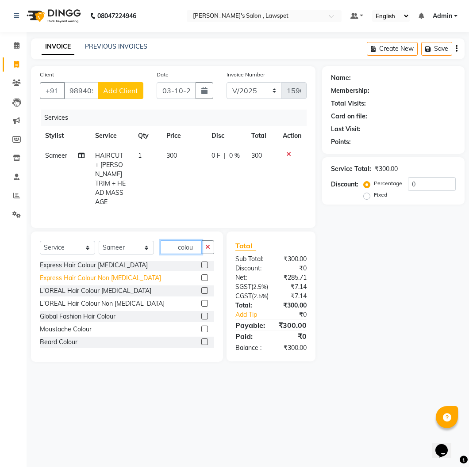
scroll to position [0, 0]
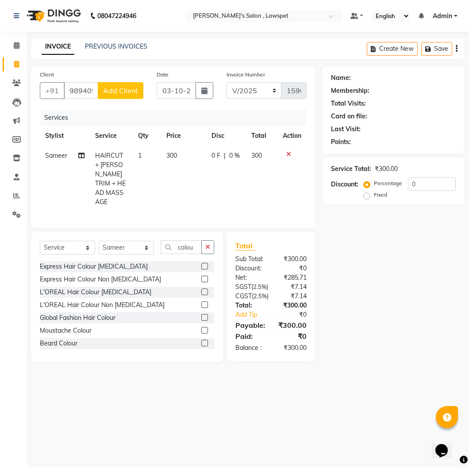
click at [201, 265] on label at bounding box center [204, 266] width 7 height 7
click at [201, 265] on input "checkbox" at bounding box center [204, 267] width 6 height 6
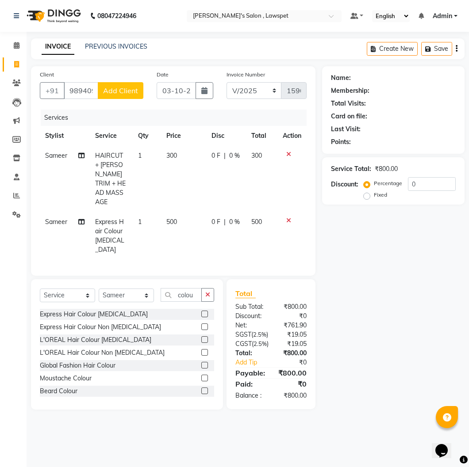
click at [258, 218] on span "500" at bounding box center [256, 222] width 11 height 8
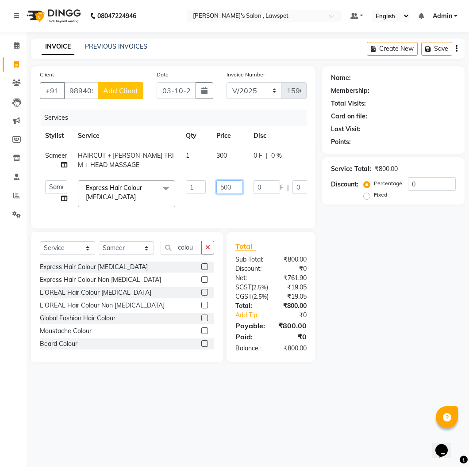
click at [225, 188] on input "500" at bounding box center [229, 187] width 27 height 14
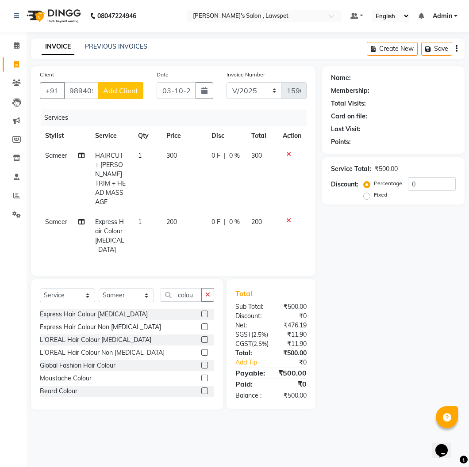
drag, startPoint x: 347, startPoint y: 262, endPoint x: 351, endPoint y: 255, distance: 7.5
click at [347, 261] on div "Name: Membership: Total Visits: Card on file: Last Visit: Points: Service Total…" at bounding box center [396, 237] width 149 height 343
drag, startPoint x: 146, startPoint y: 413, endPoint x: 211, endPoint y: 392, distance: 68.9
click at [146, 410] on div "Select Service Product Membership Package Voucher Prepaid Gift Card Select Styl…" at bounding box center [123, 344] width 198 height 130
click at [125, 90] on span "Add Client" at bounding box center [120, 90] width 35 height 9
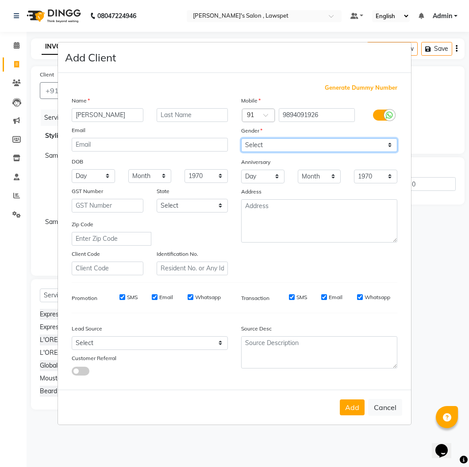
click at [334, 147] on select "Select [DEMOGRAPHIC_DATA] [DEMOGRAPHIC_DATA] Other Prefer Not To Say" at bounding box center [319, 145] width 156 height 14
click at [241, 138] on select "Select [DEMOGRAPHIC_DATA] [DEMOGRAPHIC_DATA] Other Prefer Not To Say" at bounding box center [319, 145] width 156 height 14
click at [350, 408] on button "Add" at bounding box center [352, 408] width 25 height 16
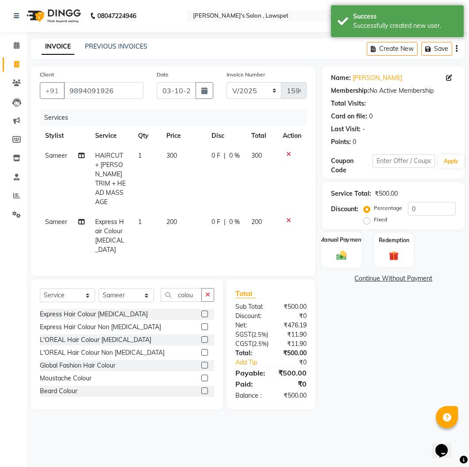
click at [334, 243] on label "Manual Payment" at bounding box center [341, 240] width 44 height 8
click at [397, 279] on span "UPI" at bounding box center [393, 279] width 14 height 10
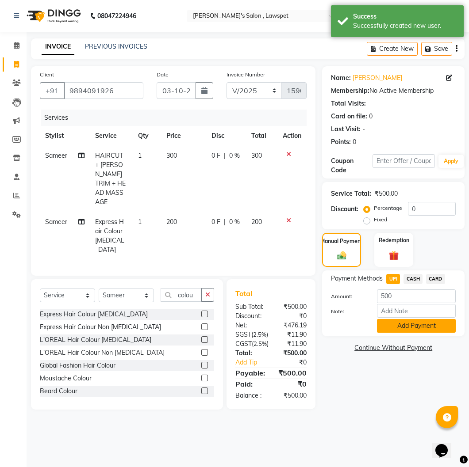
drag, startPoint x: 409, startPoint y: 339, endPoint x: 414, endPoint y: 324, distance: 16.2
click at [409, 336] on div "Name: [PERSON_NAME] Membership: No Active Membership Total Visits: Card on file…" at bounding box center [396, 237] width 149 height 343
click at [414, 324] on button "Add Payment" at bounding box center [416, 326] width 79 height 14
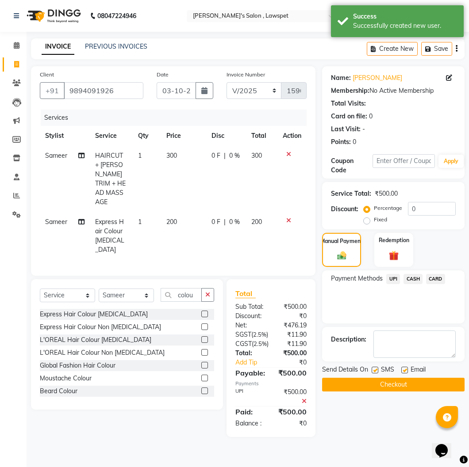
click at [401, 378] on button "Checkout" at bounding box center [393, 385] width 142 height 14
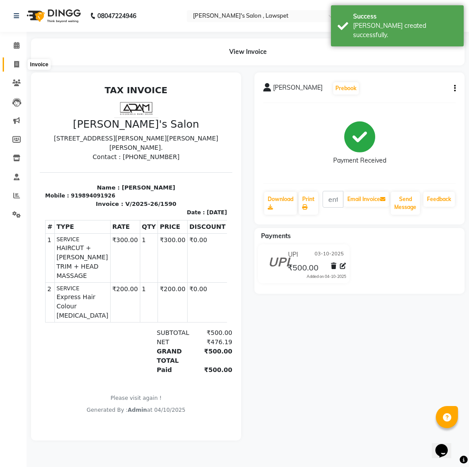
click at [16, 64] on icon at bounding box center [16, 64] width 5 height 7
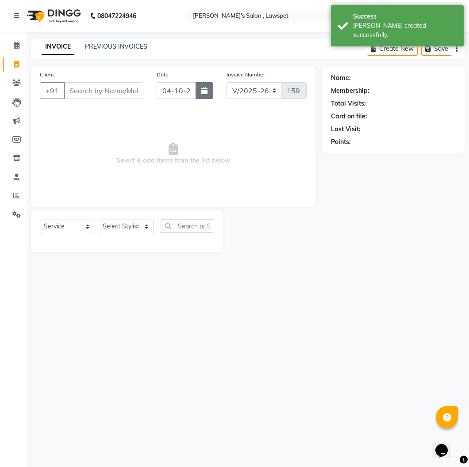
click at [205, 87] on icon "button" at bounding box center [204, 90] width 6 height 7
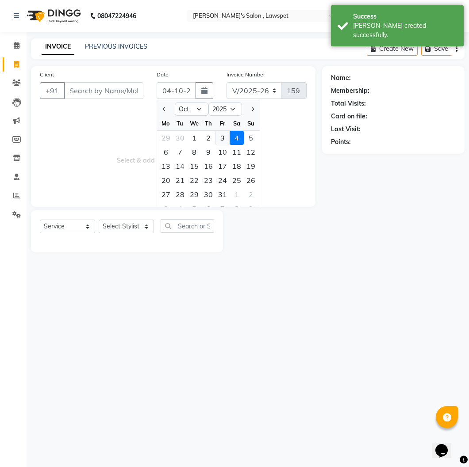
click at [221, 135] on div "3" at bounding box center [222, 138] width 14 height 14
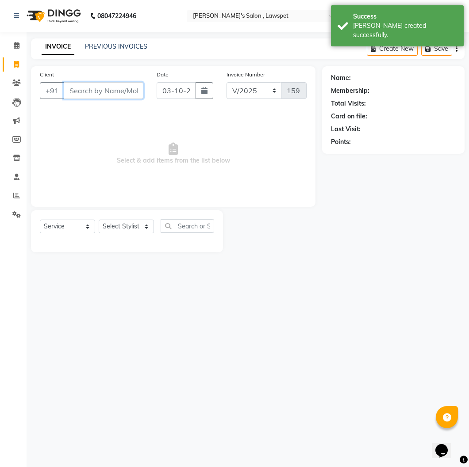
click at [115, 90] on input "Client" at bounding box center [104, 90] width 80 height 17
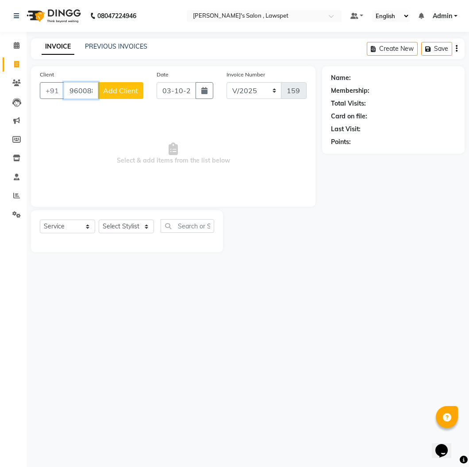
click at [83, 94] on input "9600881215" at bounding box center [81, 90] width 34 height 17
click at [123, 95] on button "Add Client" at bounding box center [121, 90] width 46 height 17
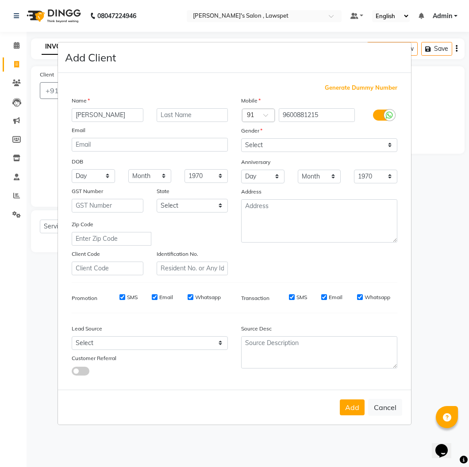
click at [86, 118] on input "[PERSON_NAME]" at bounding box center [108, 115] width 72 height 14
click at [317, 144] on select "Select [DEMOGRAPHIC_DATA] [DEMOGRAPHIC_DATA] Other Prefer Not To Say" at bounding box center [319, 145] width 156 height 14
click at [241, 138] on select "Select [DEMOGRAPHIC_DATA] [DEMOGRAPHIC_DATA] Other Prefer Not To Say" at bounding box center [319, 145] width 156 height 14
drag, startPoint x: 355, startPoint y: 403, endPoint x: 350, endPoint y: 400, distance: 5.4
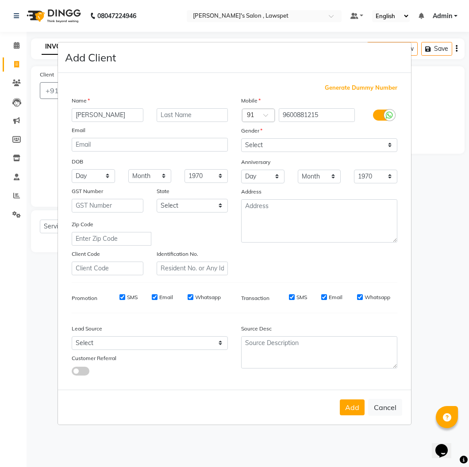
click at [354, 403] on button "Add" at bounding box center [352, 408] width 25 height 16
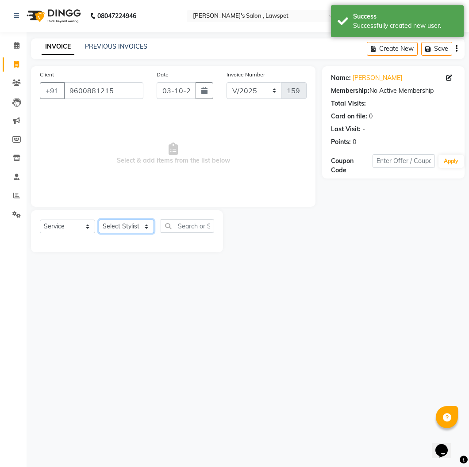
click at [130, 231] on select "Select Stylist Admin [PERSON_NAME] [PERSON_NAME]" at bounding box center [126, 227] width 55 height 14
click at [99, 220] on select "Select Stylist Admin [PERSON_NAME] [PERSON_NAME]" at bounding box center [126, 227] width 55 height 14
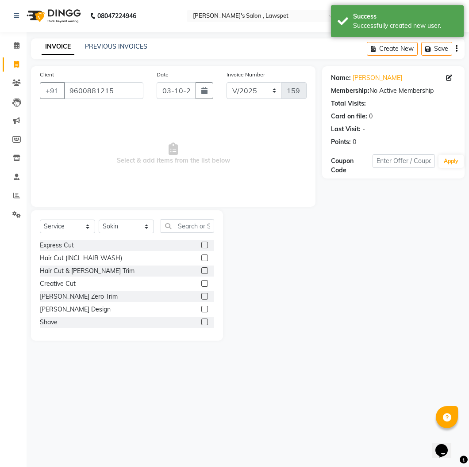
click at [201, 244] on label at bounding box center [204, 245] width 7 height 7
click at [201, 244] on input "checkbox" at bounding box center [204, 246] width 6 height 6
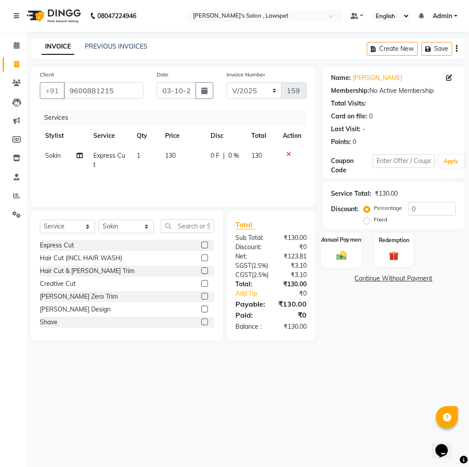
click at [345, 256] on img at bounding box center [341, 254] width 16 height 11
drag, startPoint x: 401, startPoint y: 277, endPoint x: 391, endPoint y: 276, distance: 10.6
click at [395, 276] on div "Payment Methods UPI CASH CARD" at bounding box center [393, 280] width 125 height 12
click at [395, 277] on span "UPI" at bounding box center [393, 279] width 14 height 10
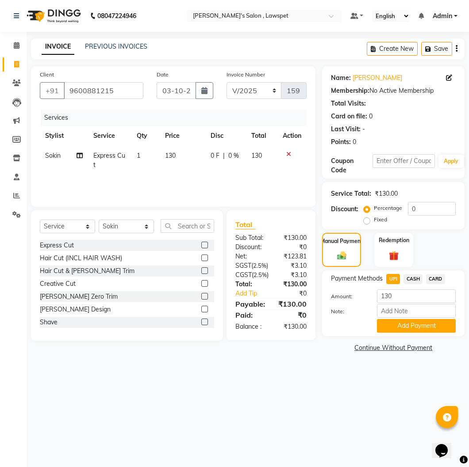
click at [404, 322] on button "Add Payment" at bounding box center [416, 326] width 79 height 14
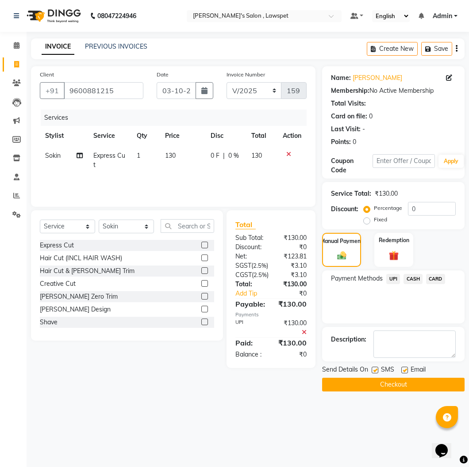
click at [400, 384] on button "Checkout" at bounding box center [393, 385] width 142 height 14
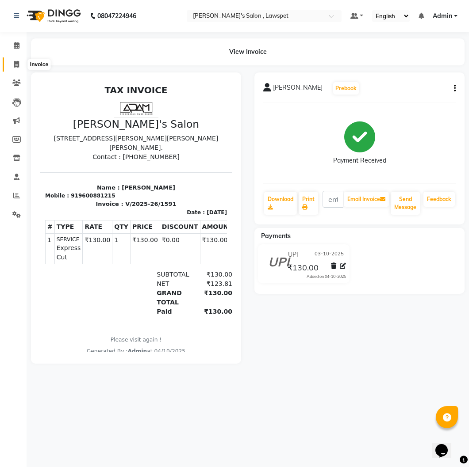
click at [14, 65] on icon at bounding box center [16, 64] width 5 height 7
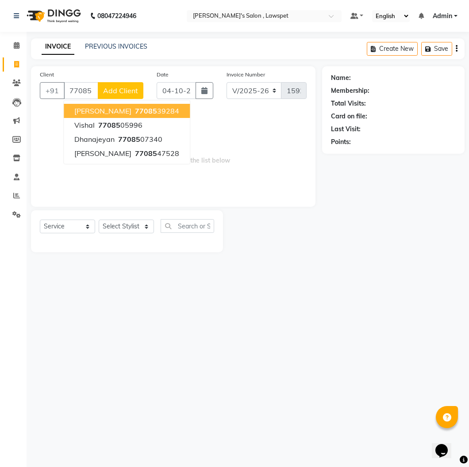
click at [140, 108] on ngb-highlight "77085 39284" at bounding box center [156, 111] width 46 height 9
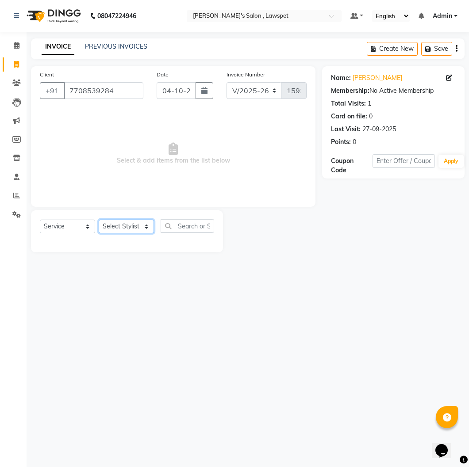
click at [118, 227] on select "Select Stylist Admin [PERSON_NAME] [PERSON_NAME]" at bounding box center [126, 227] width 55 height 14
click at [99, 220] on select "Select Stylist Admin [PERSON_NAME] [PERSON_NAME]" at bounding box center [126, 227] width 55 height 14
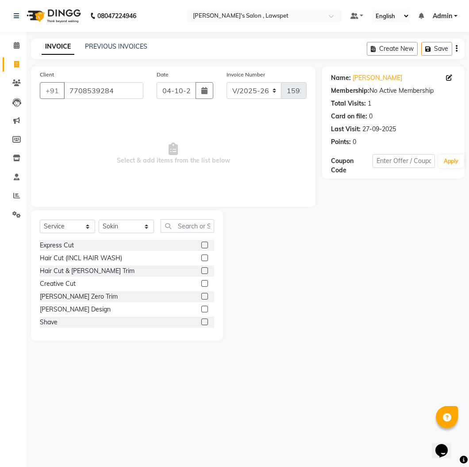
click at [201, 245] on label at bounding box center [204, 245] width 7 height 7
click at [201, 245] on input "checkbox" at bounding box center [204, 246] width 6 height 6
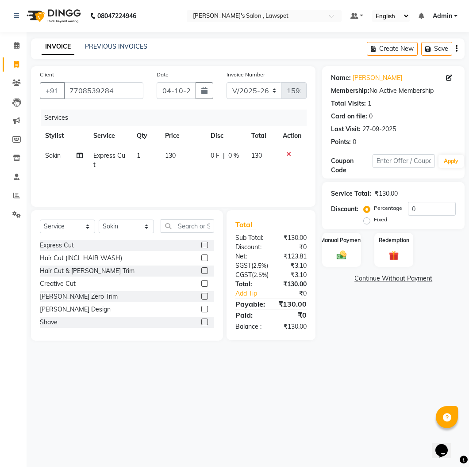
click at [170, 155] on span "130" at bounding box center [170, 156] width 11 height 8
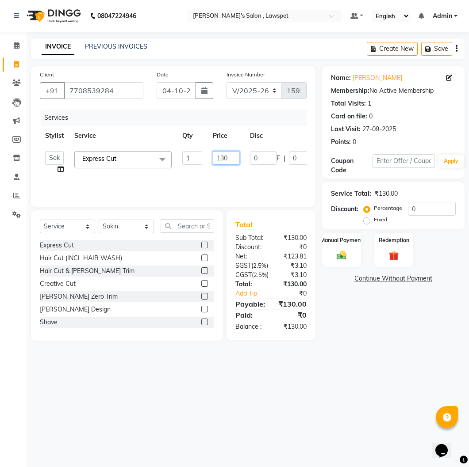
click at [226, 157] on input "130" at bounding box center [226, 158] width 27 height 14
click at [107, 91] on input "7708539284" at bounding box center [104, 90] width 80 height 17
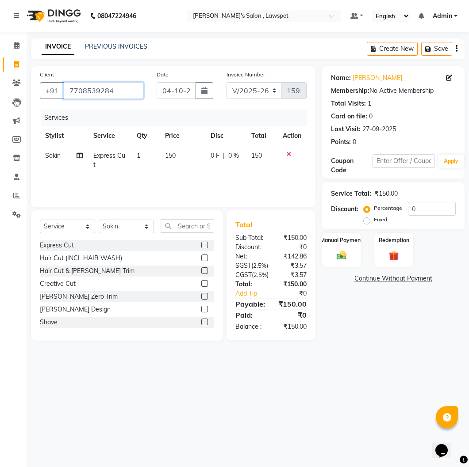
click at [107, 91] on input "7708539284" at bounding box center [104, 90] width 80 height 17
click at [341, 256] on img at bounding box center [341, 254] width 16 height 11
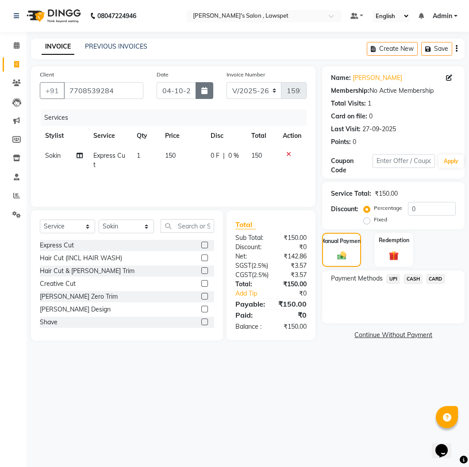
click at [200, 85] on button "button" at bounding box center [204, 90] width 18 height 17
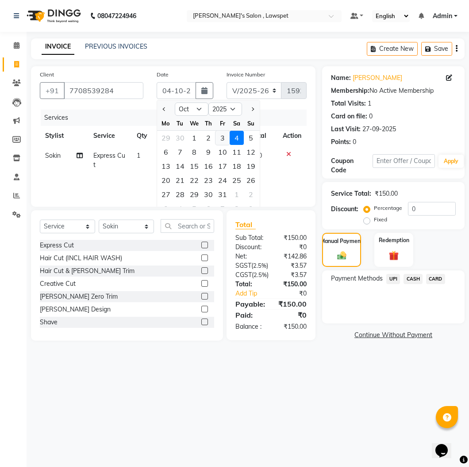
click at [221, 133] on div "3" at bounding box center [222, 138] width 14 height 14
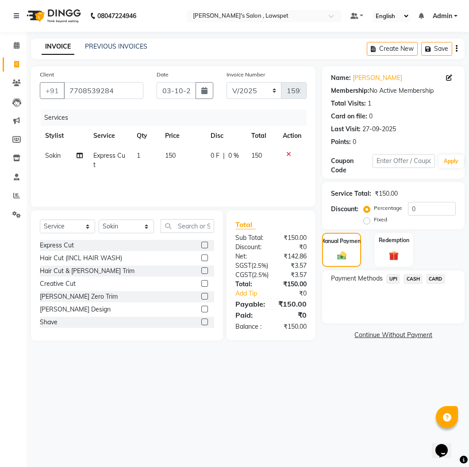
click at [394, 275] on div "Payment Methods UPI CASH CARD" at bounding box center [393, 297] width 142 height 53
click at [392, 278] on span "UPI" at bounding box center [393, 279] width 14 height 10
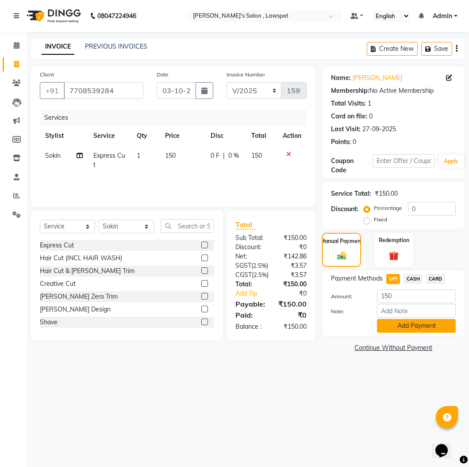
click at [401, 323] on button "Add Payment" at bounding box center [416, 326] width 79 height 14
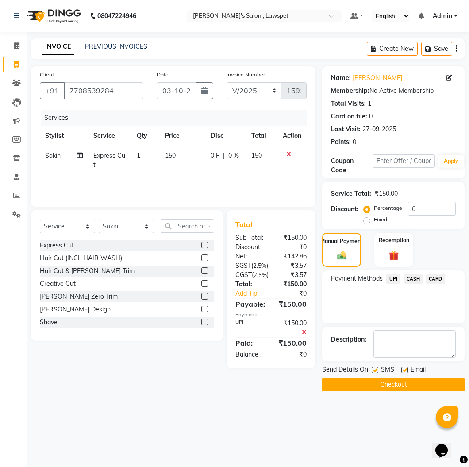
click at [410, 382] on button "Checkout" at bounding box center [393, 385] width 142 height 14
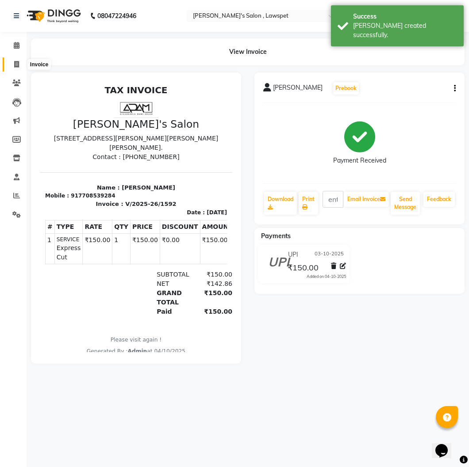
click at [13, 69] on span at bounding box center [16, 65] width 15 height 10
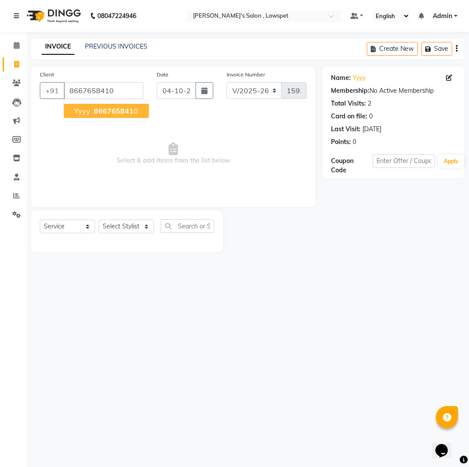
click at [129, 111] on span "866765841" at bounding box center [114, 111] width 40 height 9
click at [88, 92] on input "8667658410" at bounding box center [104, 90] width 80 height 17
click at [202, 89] on icon "button" at bounding box center [204, 90] width 6 height 7
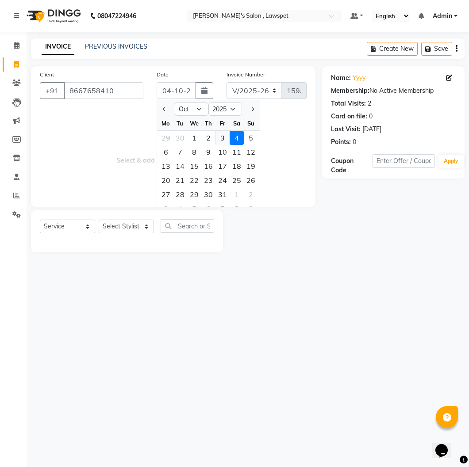
click at [217, 135] on div "3" at bounding box center [222, 138] width 14 height 14
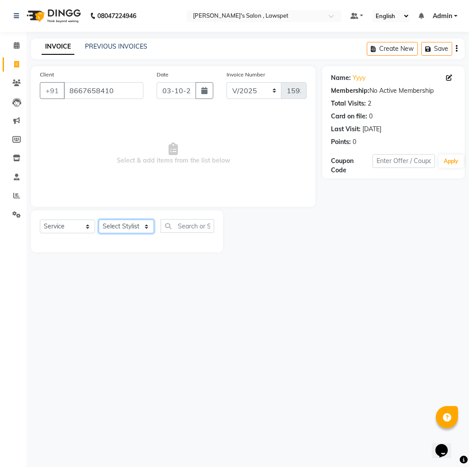
click at [133, 228] on select "Select Stylist Admin [PERSON_NAME] [PERSON_NAME]" at bounding box center [126, 227] width 55 height 14
click at [99, 220] on select "Select Stylist Admin [PERSON_NAME] [PERSON_NAME]" at bounding box center [126, 227] width 55 height 14
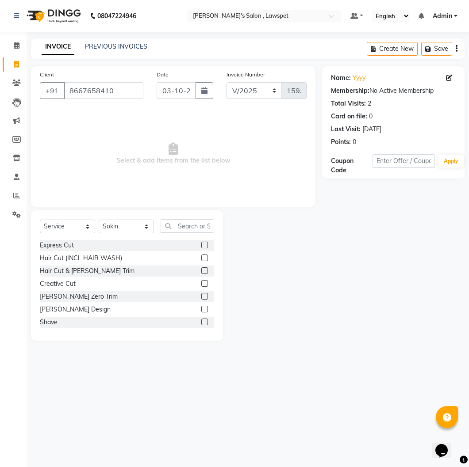
click at [201, 268] on label at bounding box center [204, 270] width 7 height 7
click at [201, 268] on input "checkbox" at bounding box center [204, 271] width 6 height 6
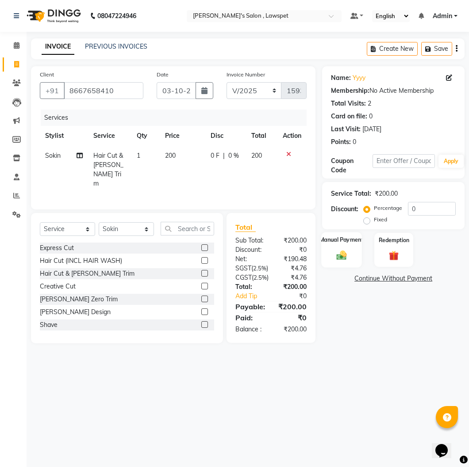
click at [351, 248] on div "Manual Payment" at bounding box center [341, 250] width 40 height 36
click at [413, 280] on span "CASH" at bounding box center [412, 279] width 19 height 10
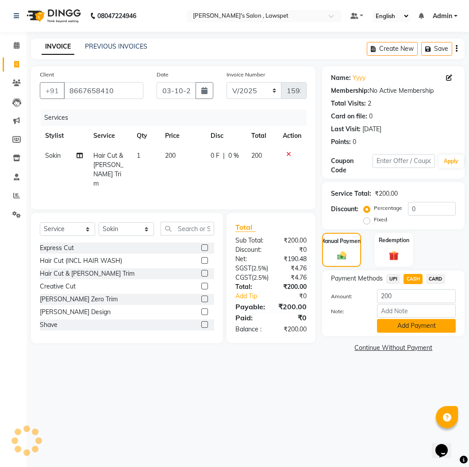
click at [409, 329] on button "Add Payment" at bounding box center [416, 326] width 79 height 14
